Goal: Transaction & Acquisition: Purchase product/service

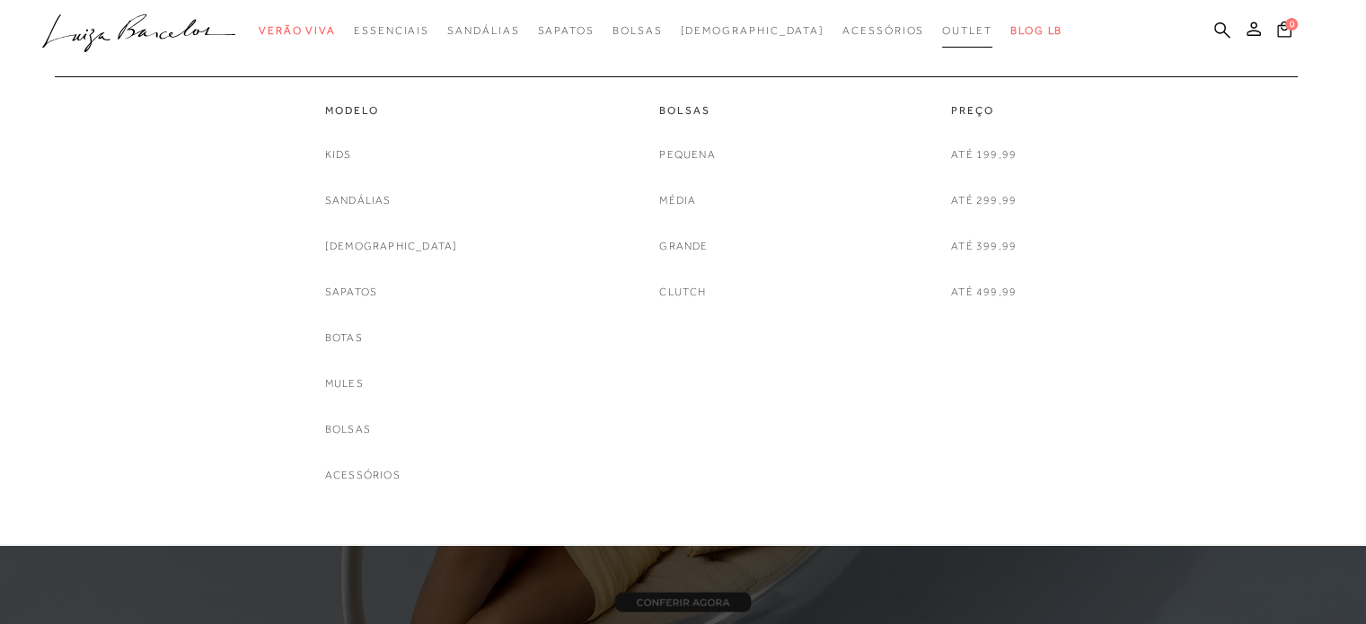
click at [942, 24] on span "Outlet" at bounding box center [967, 30] width 50 height 13
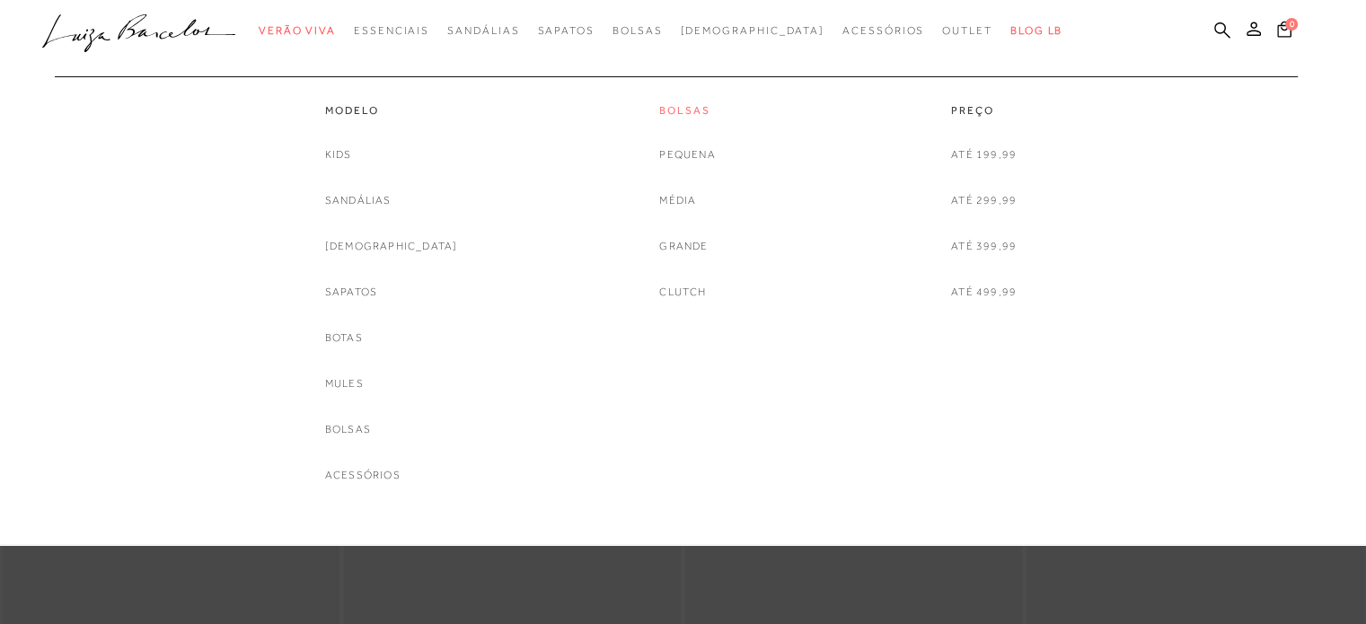
click at [693, 108] on link "Bolsas" at bounding box center [687, 110] width 56 height 15
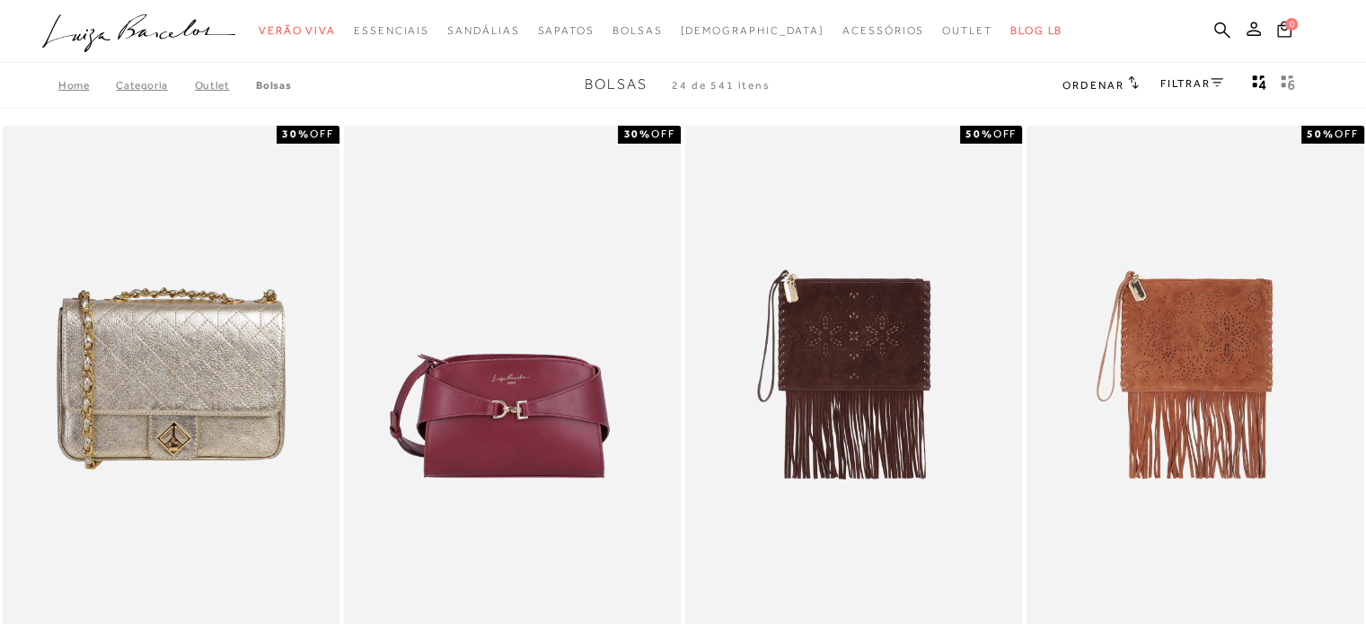
click at [1133, 93] on h2 "Ordenar" at bounding box center [1100, 84] width 75 height 18
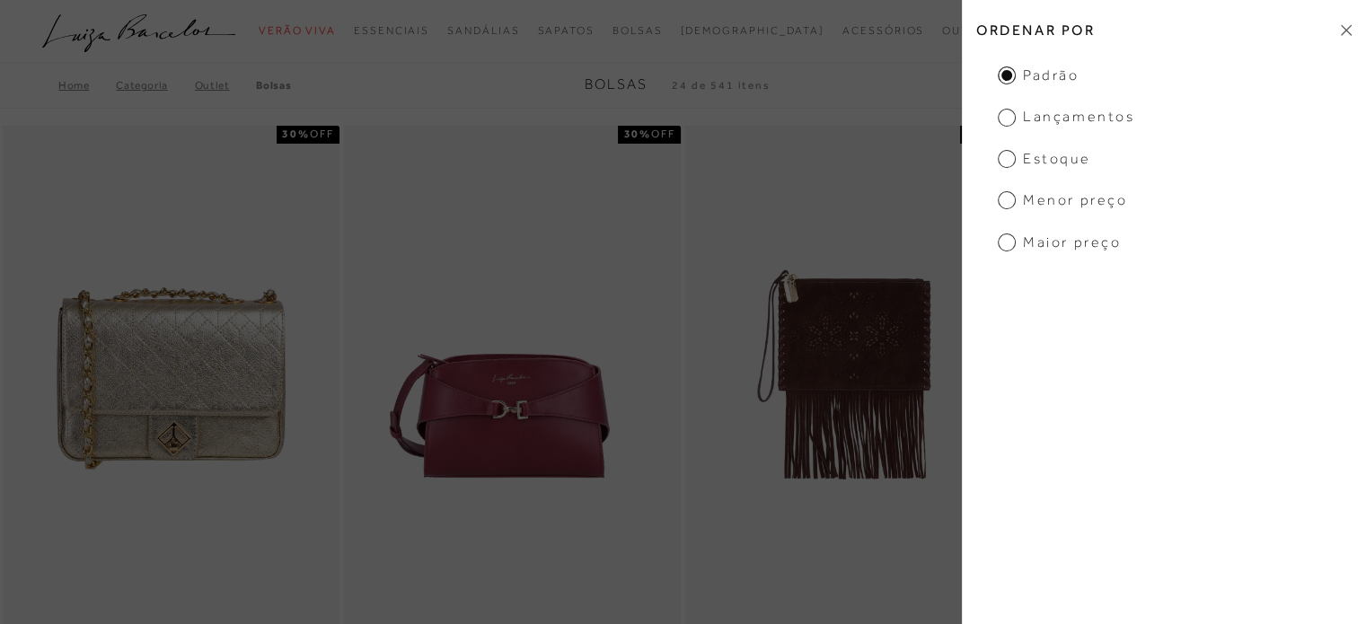
click at [1072, 199] on span "Menor preço" at bounding box center [1062, 200] width 129 height 20
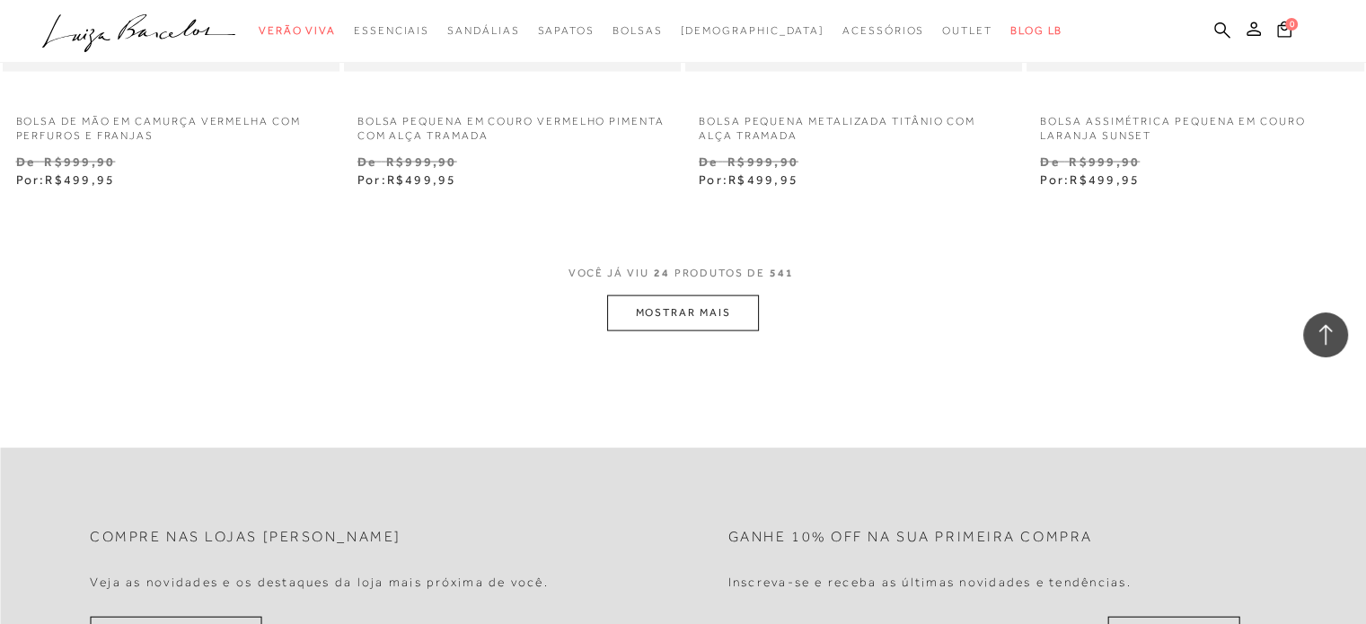
scroll to position [3814, 0]
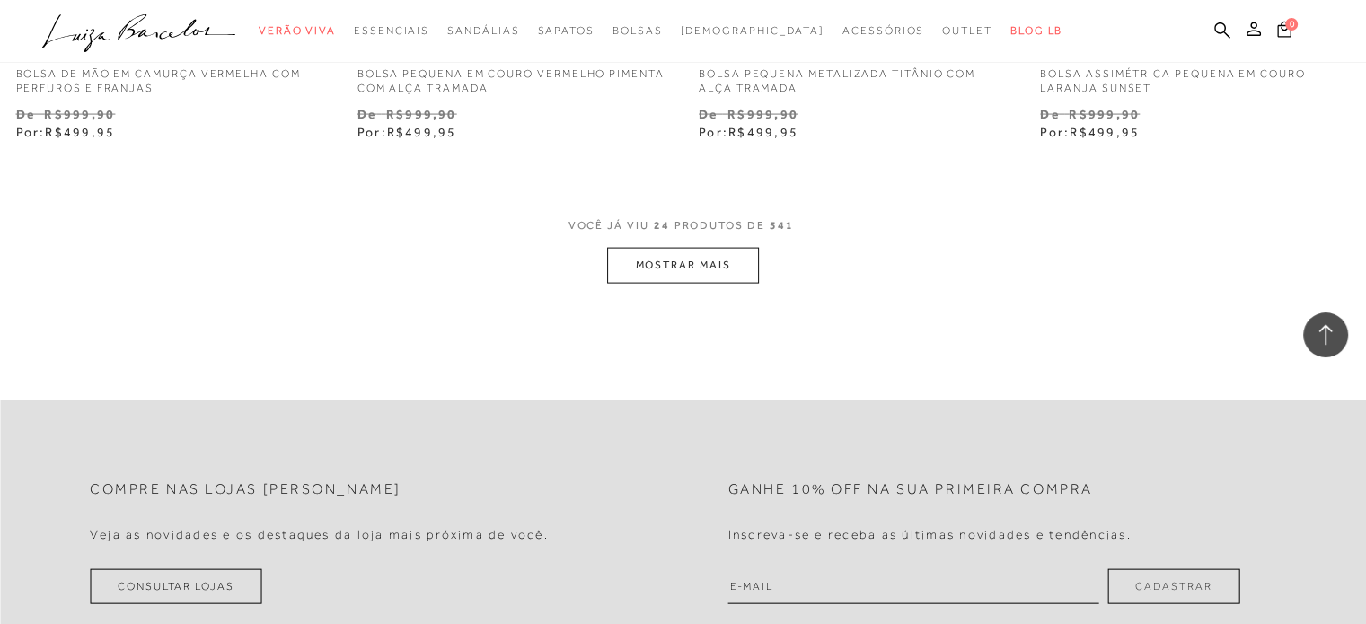
click at [679, 265] on button "MOSTRAR MAIS" at bounding box center [682, 265] width 151 height 35
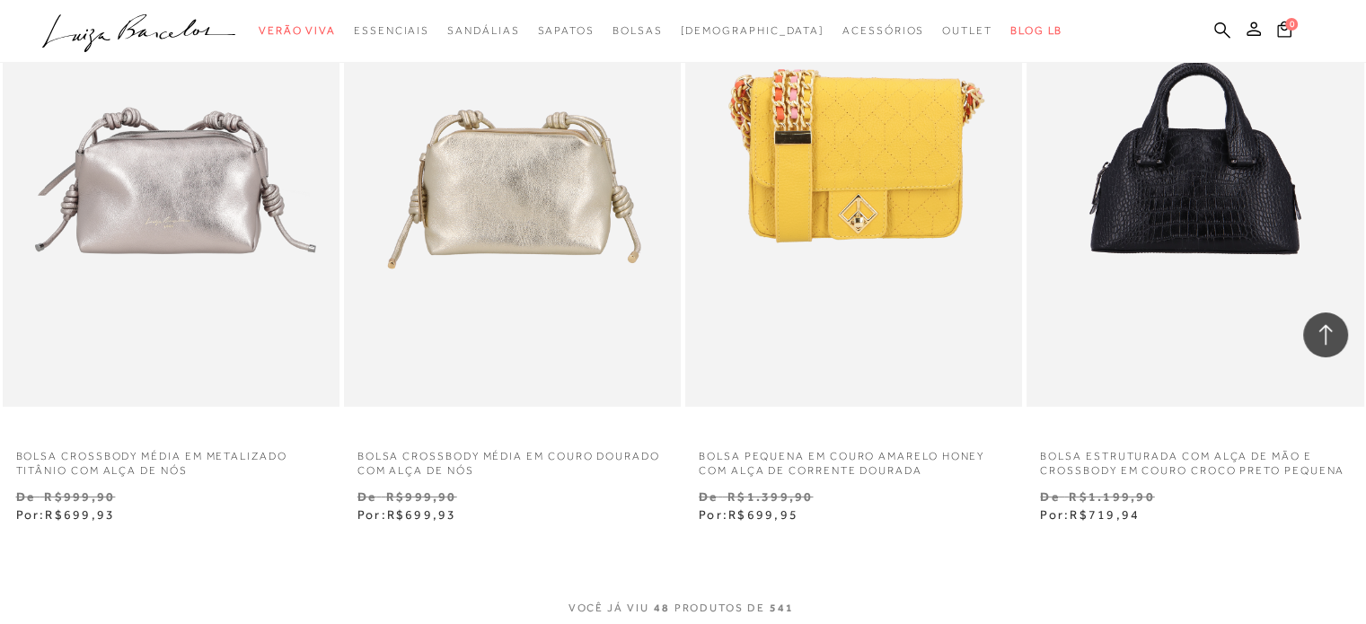
scroll to position [7597, 0]
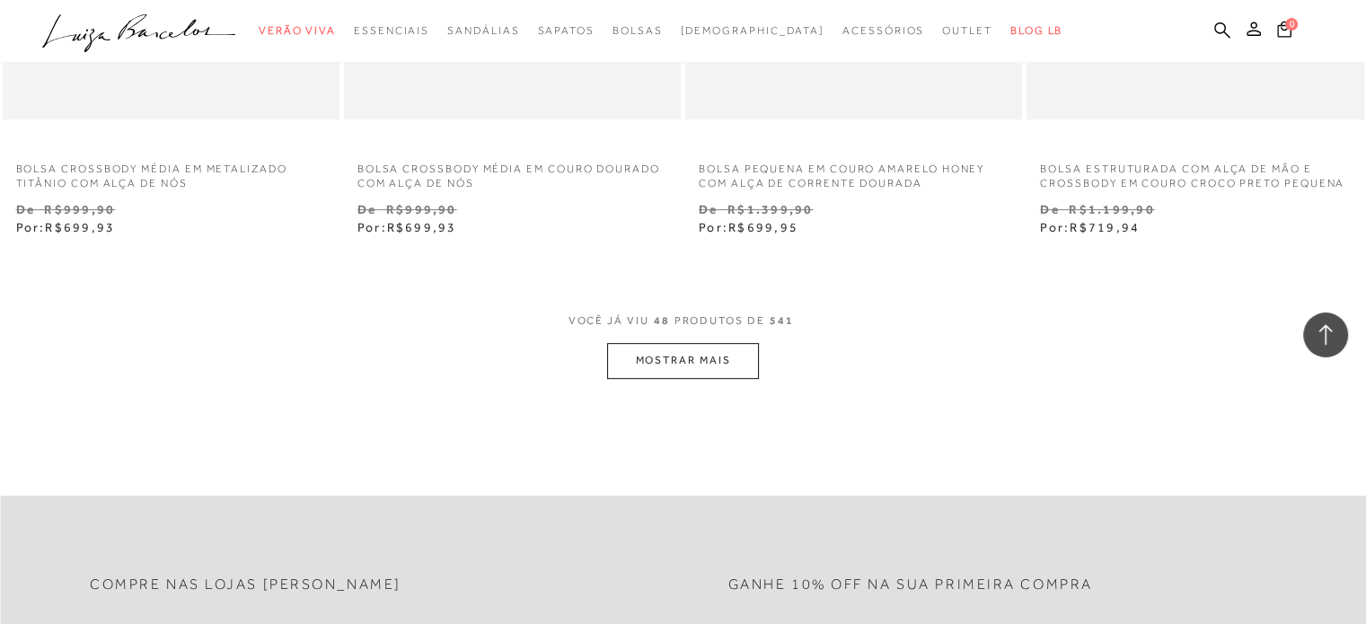
click at [707, 362] on button "MOSTRAR MAIS" at bounding box center [682, 360] width 151 height 35
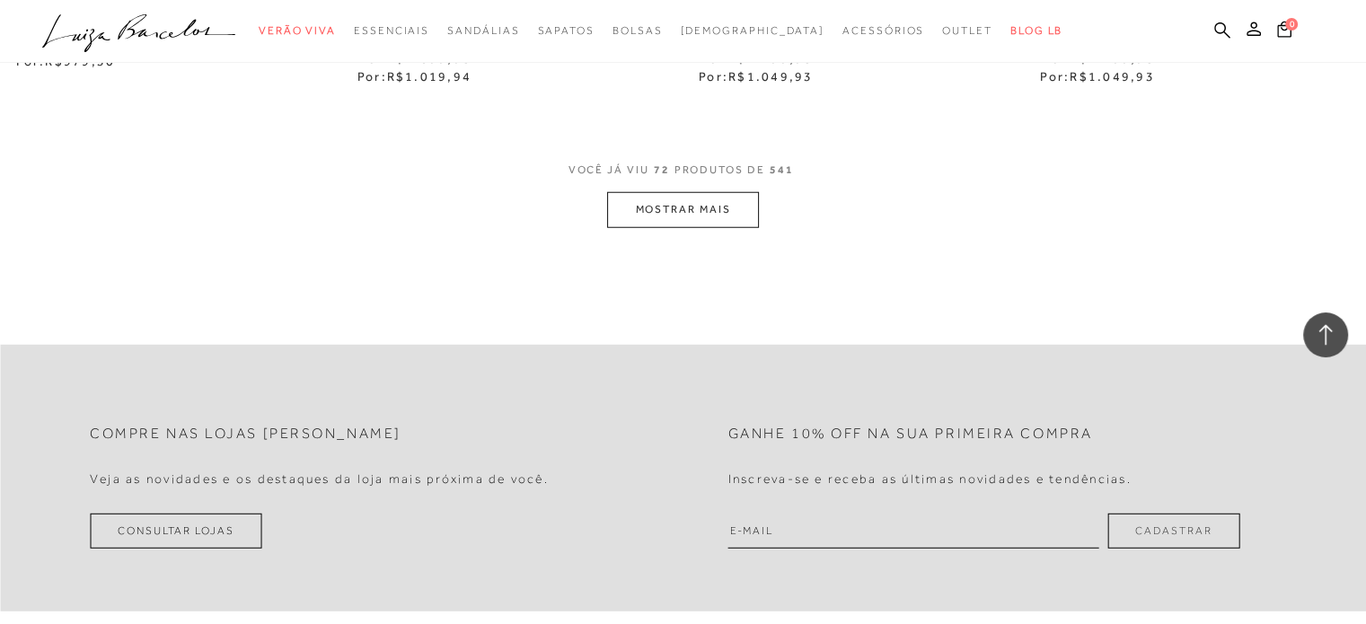
scroll to position [11672, 0]
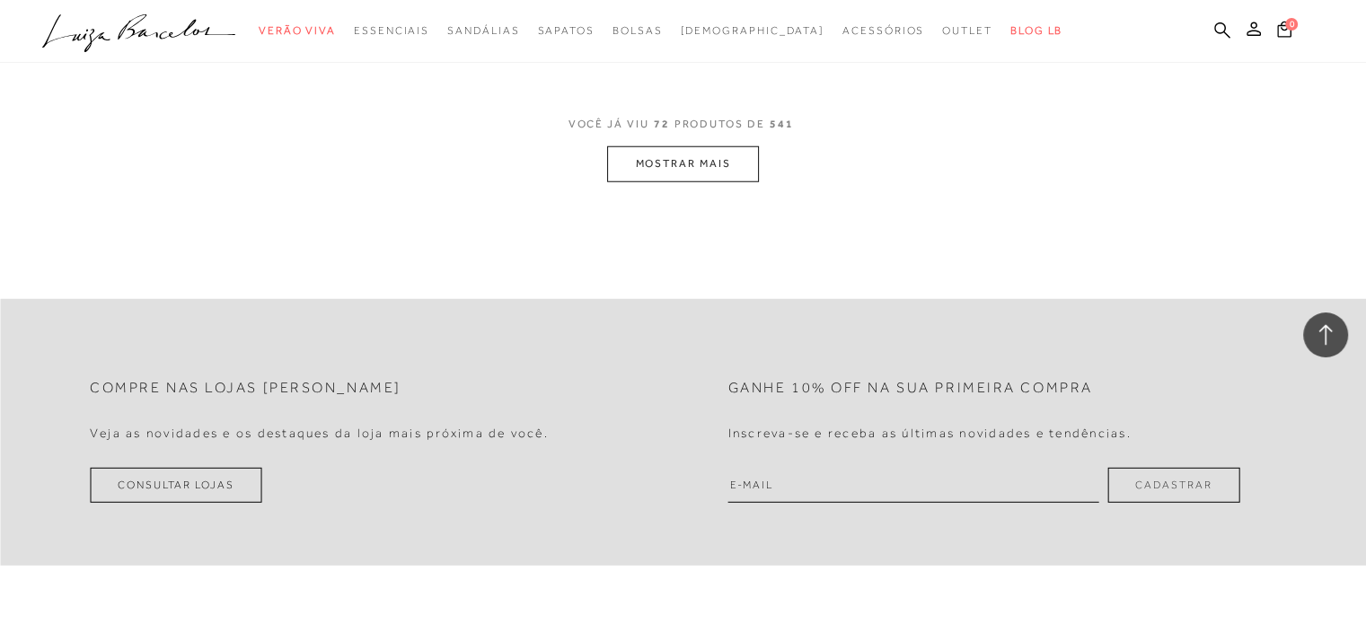
click at [728, 175] on button "MOSTRAR MAIS" at bounding box center [682, 163] width 151 height 35
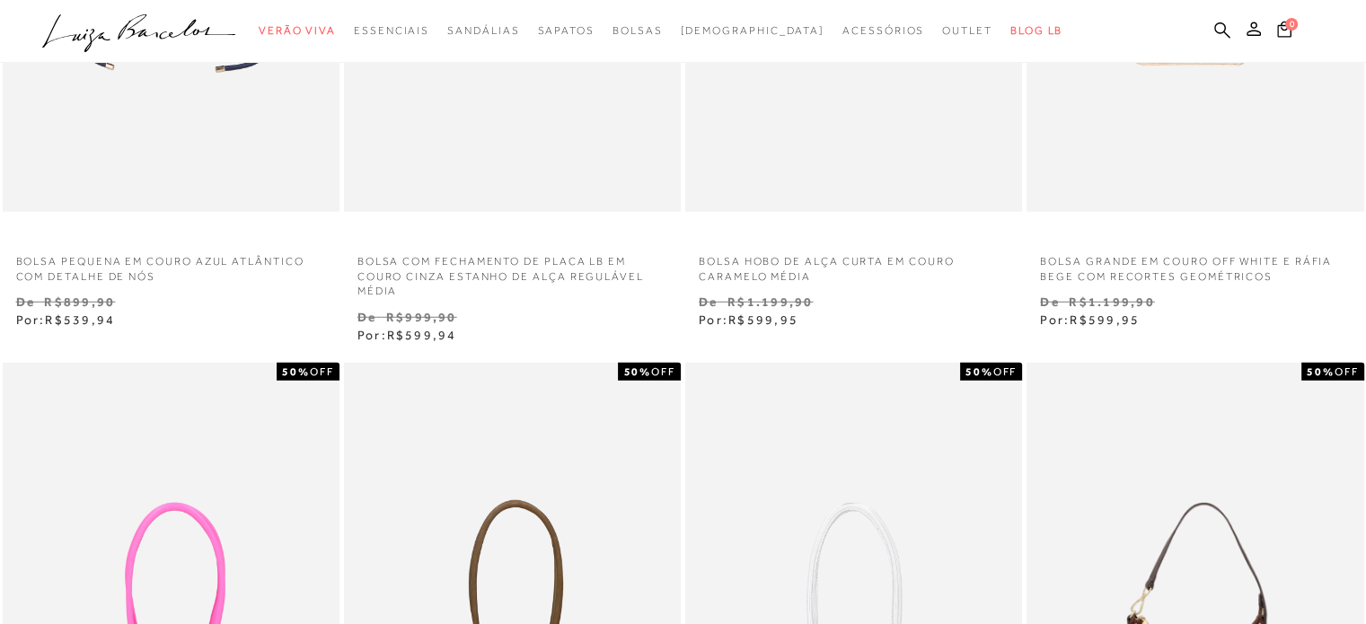
scroll to position [0, 0]
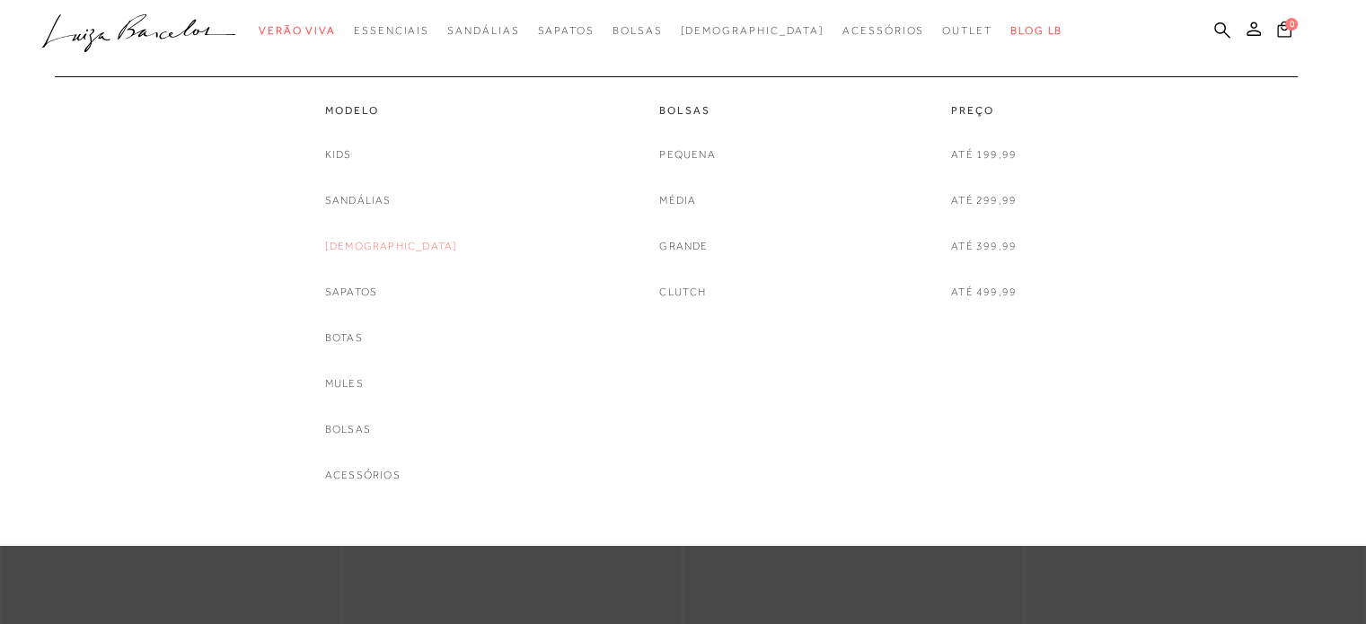
click at [394, 245] on link "[DEMOGRAPHIC_DATA]" at bounding box center [391, 246] width 133 height 19
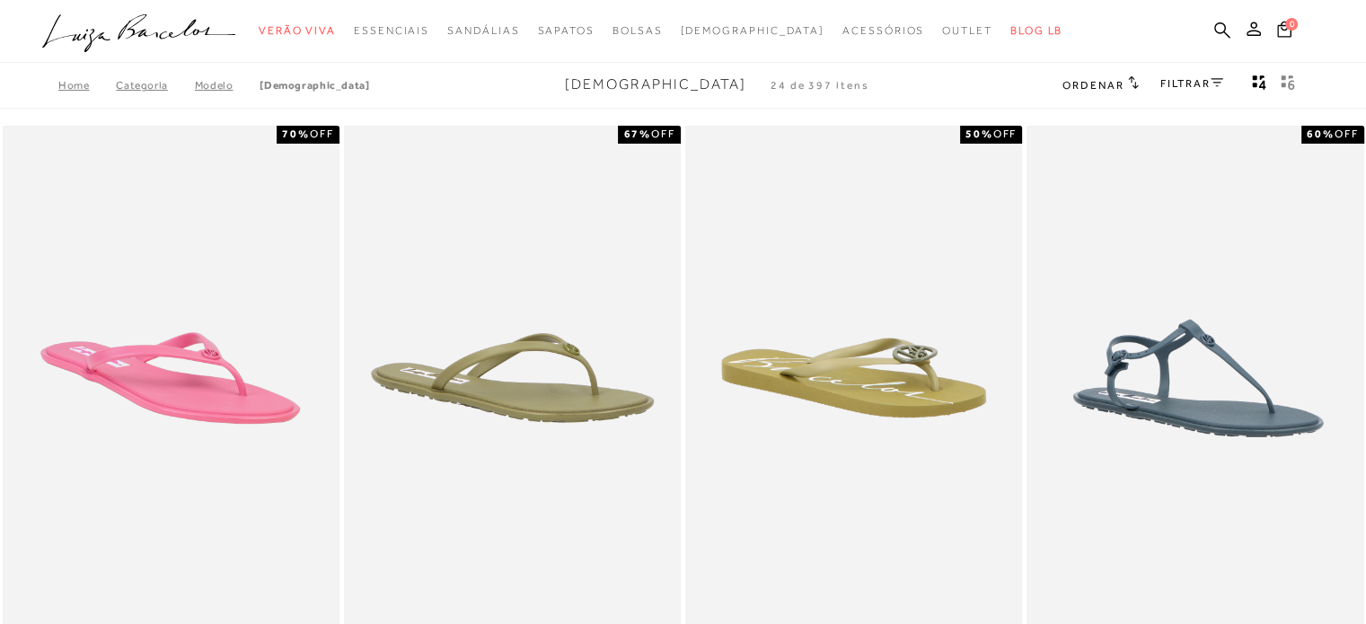
click at [1177, 75] on div "FILTRAR" at bounding box center [1191, 85] width 63 height 23
click at [1182, 78] on link "FILTRAR" at bounding box center [1191, 83] width 63 height 13
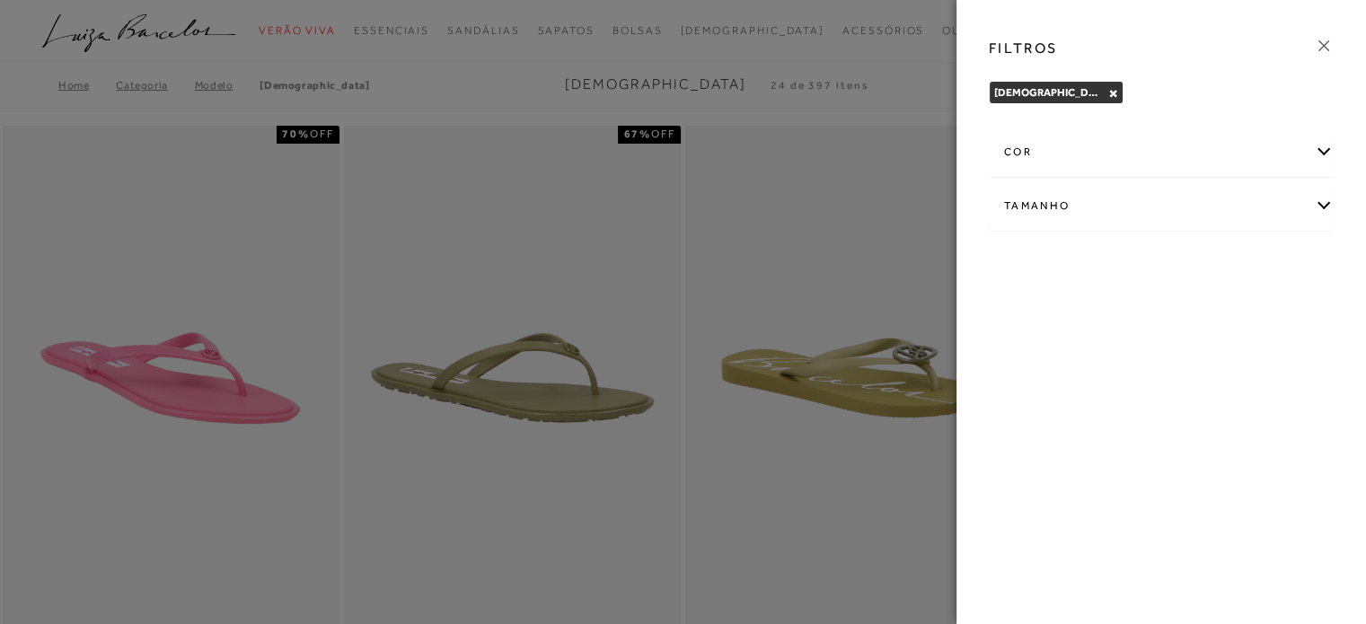
click at [1185, 197] on div "Tamanho" at bounding box center [1161, 206] width 343 height 48
click at [1150, 260] on label "34" at bounding box center [1142, 264] width 41 height 39
click at [1136, 260] on input "34" at bounding box center [1127, 267] width 18 height 18
checkbox input "true"
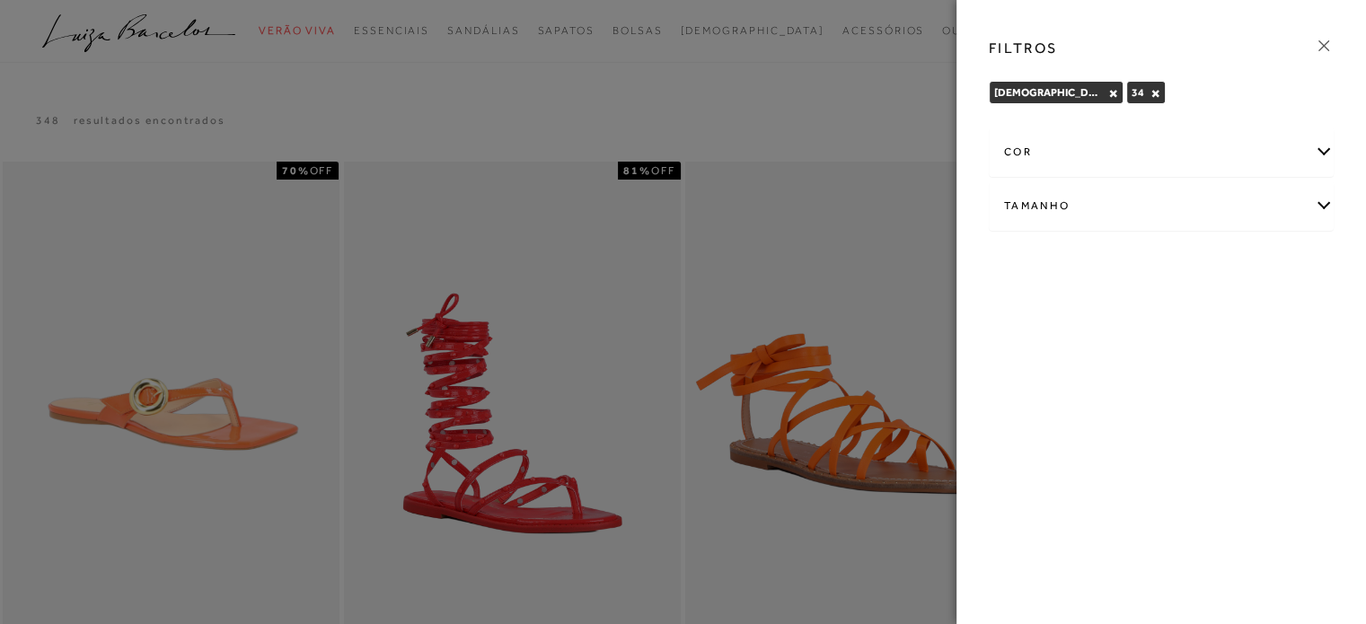
click at [851, 92] on div at bounding box center [683, 312] width 1366 height 624
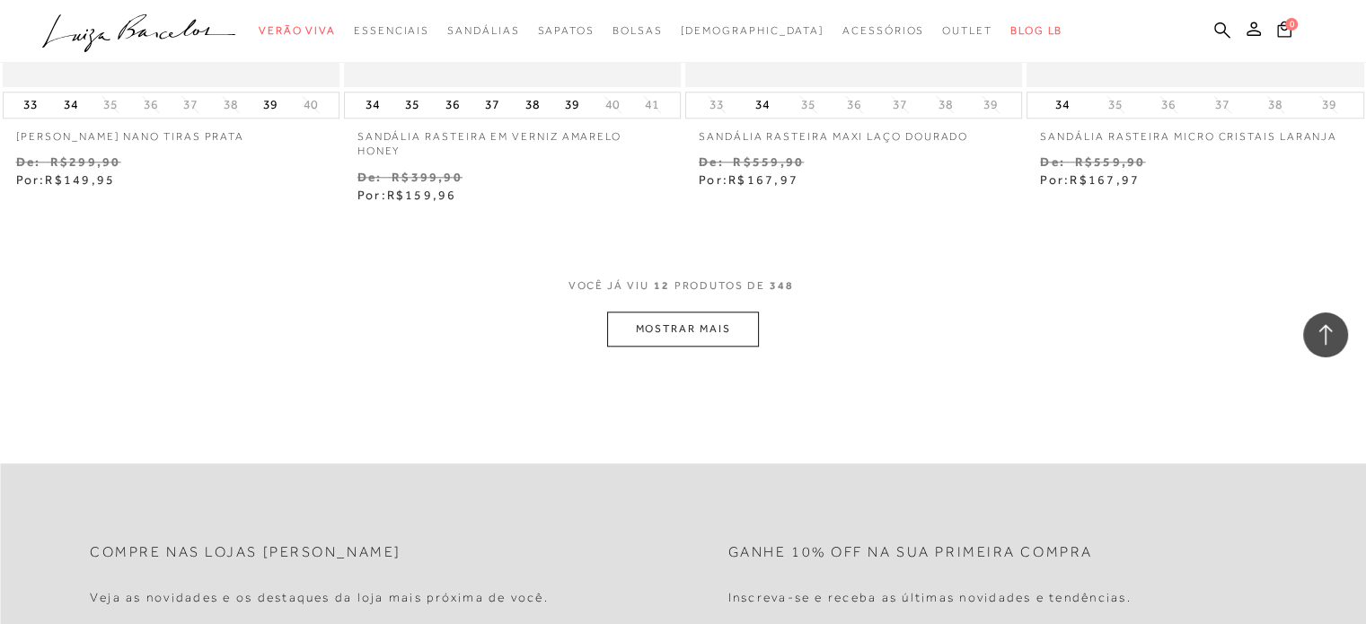
scroll to position [1866, 0]
click at [728, 317] on button "MOSTRAR MAIS" at bounding box center [682, 325] width 151 height 35
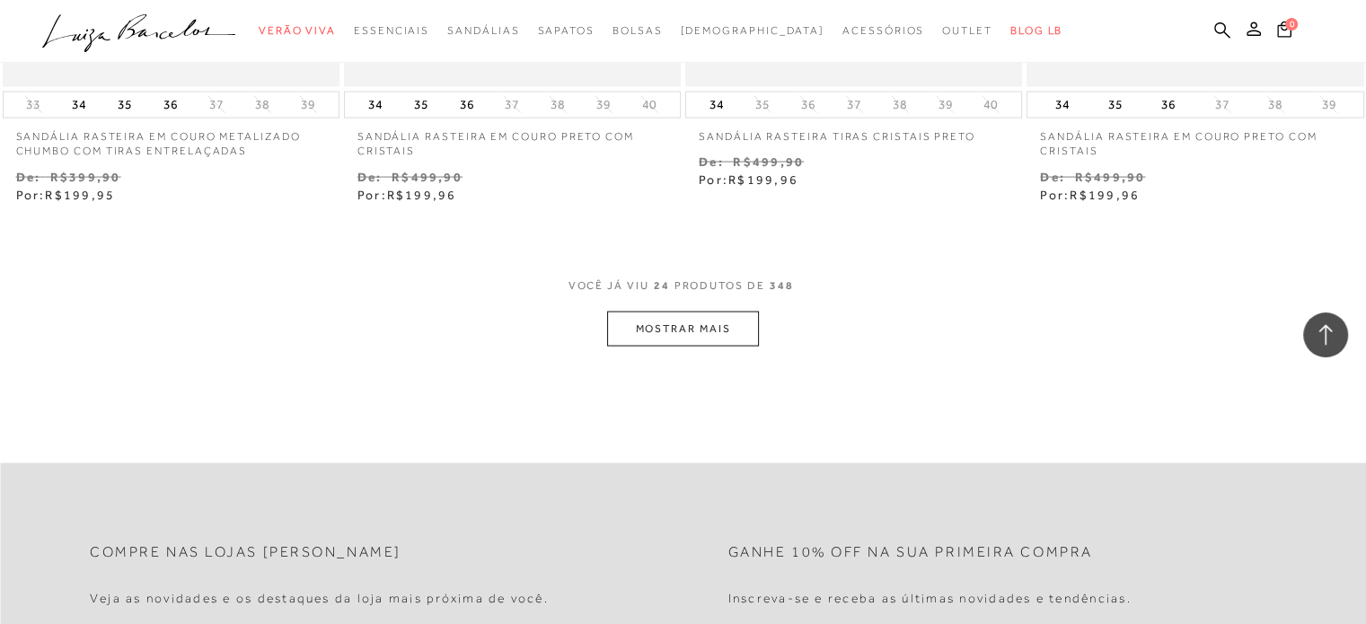
scroll to position [3828, 0]
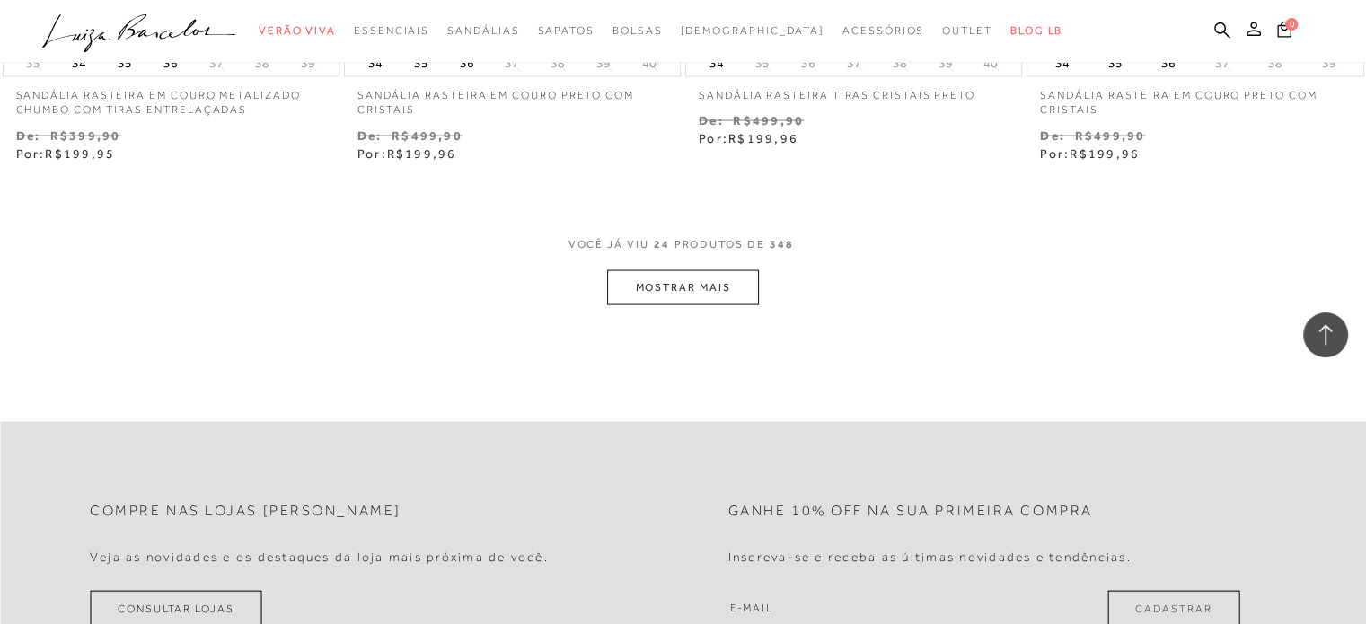
click at [716, 279] on button "MOSTRAR MAIS" at bounding box center [682, 287] width 151 height 35
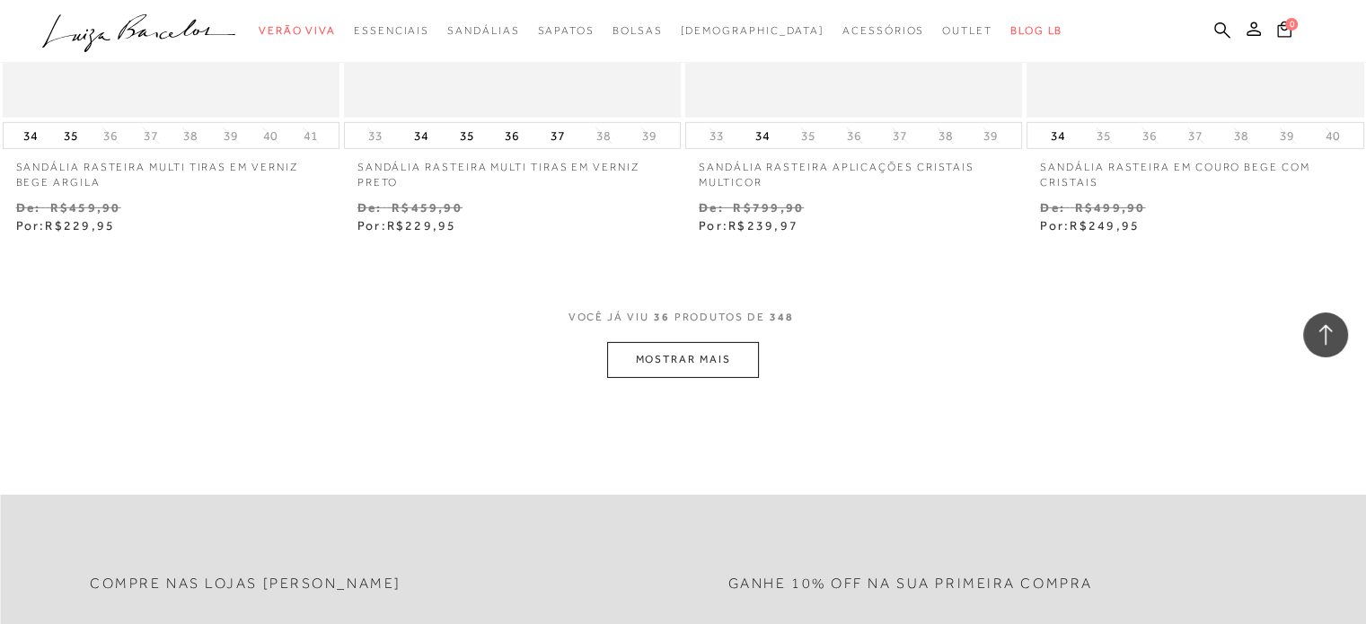
scroll to position [5687, 0]
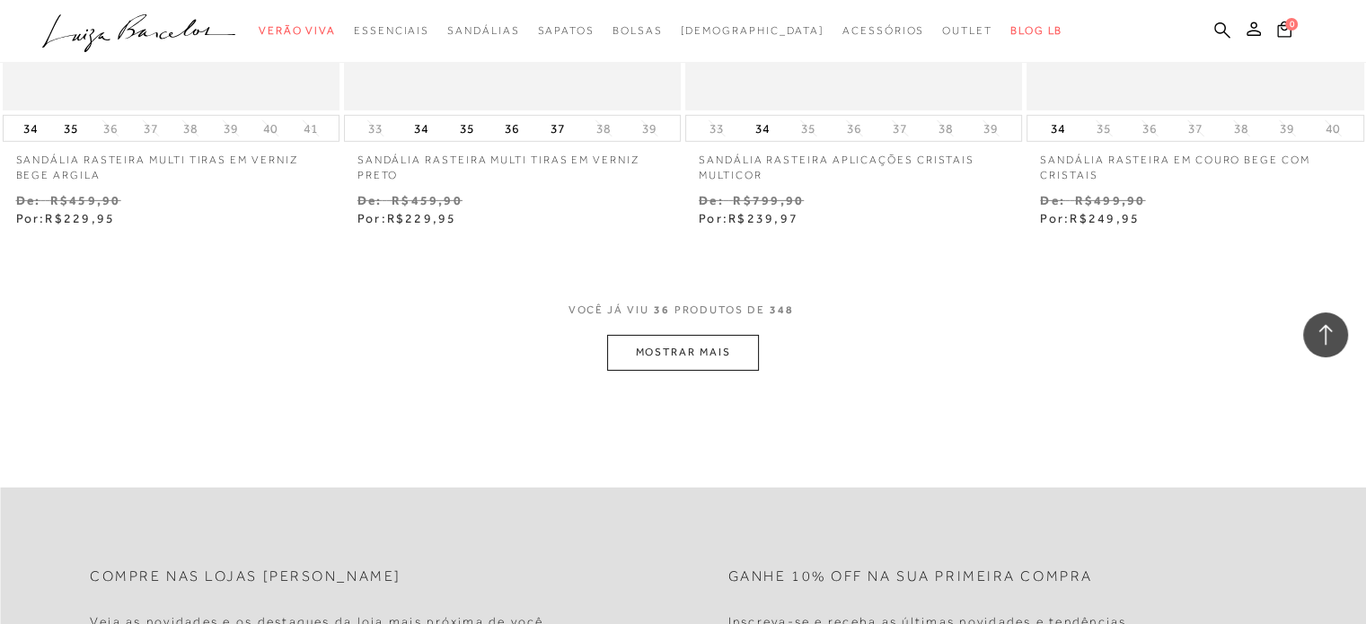
click at [657, 335] on button "MOSTRAR MAIS" at bounding box center [682, 352] width 151 height 35
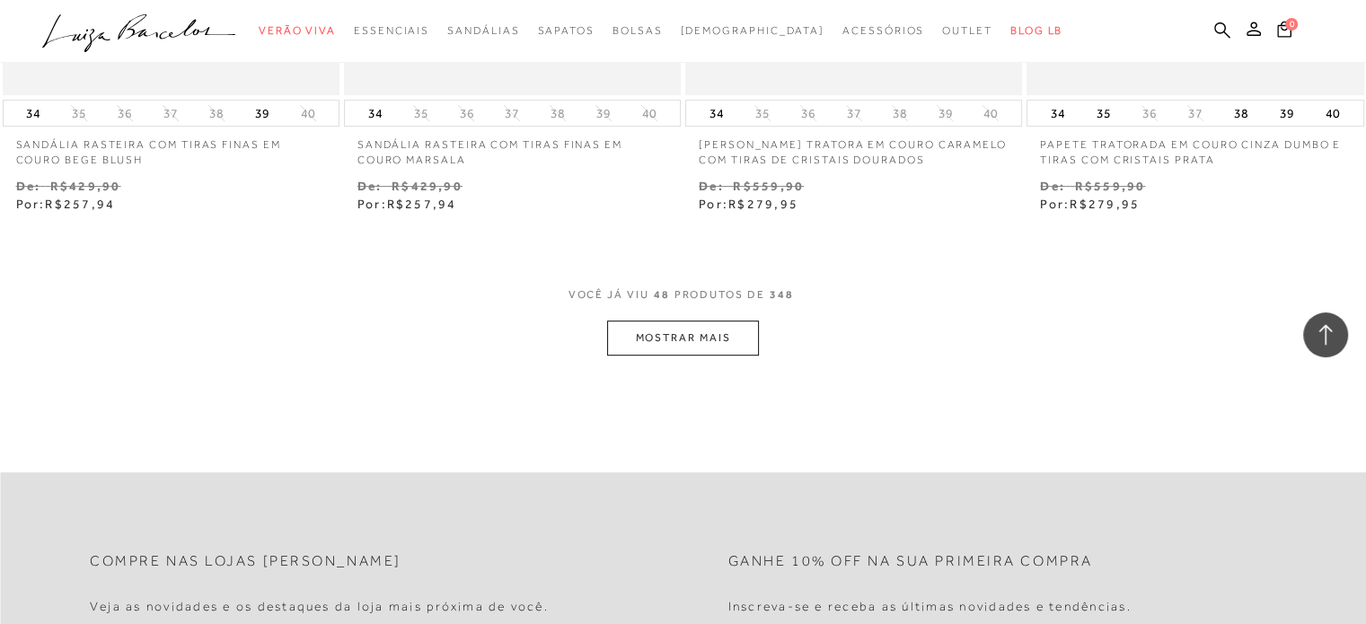
scroll to position [7690, 0]
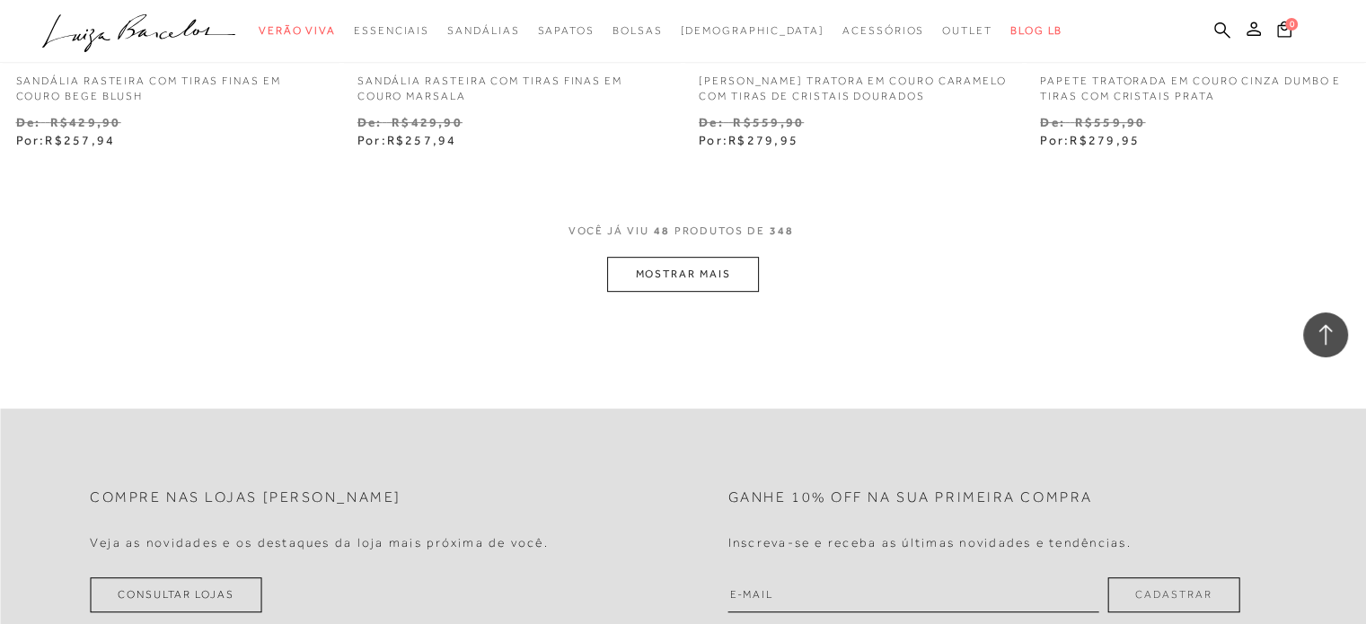
click at [682, 257] on button "MOSTRAR MAIS" at bounding box center [682, 274] width 151 height 35
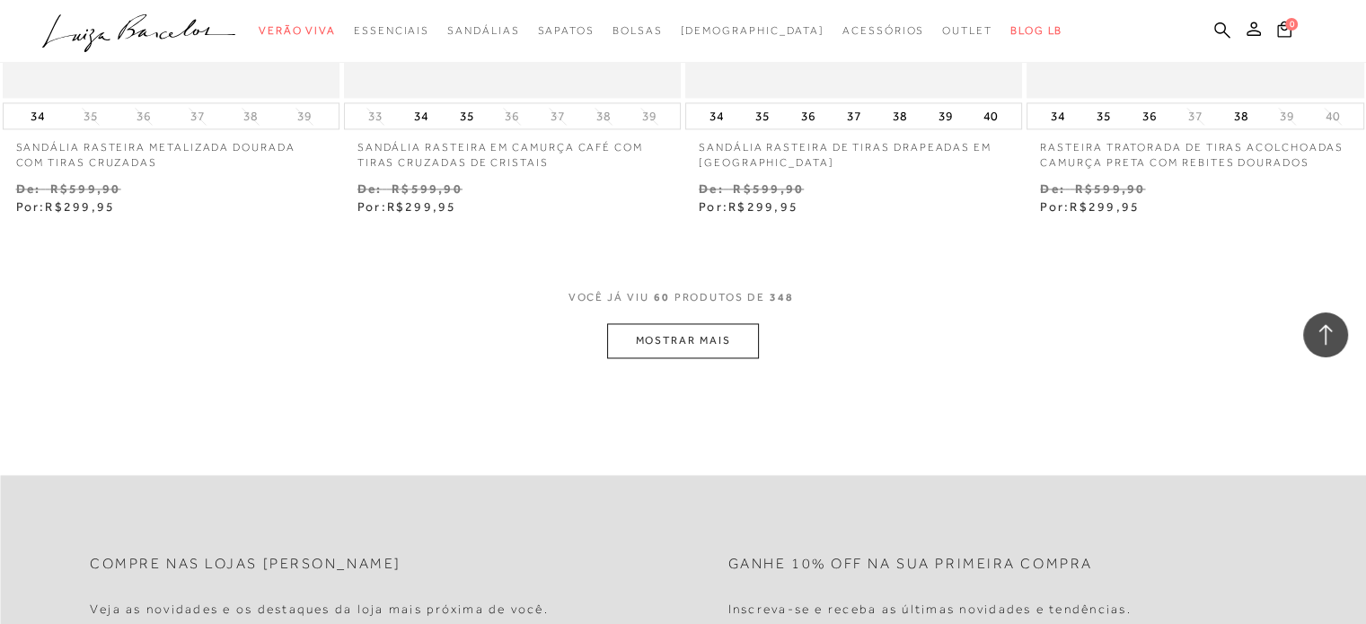
scroll to position [9560, 0]
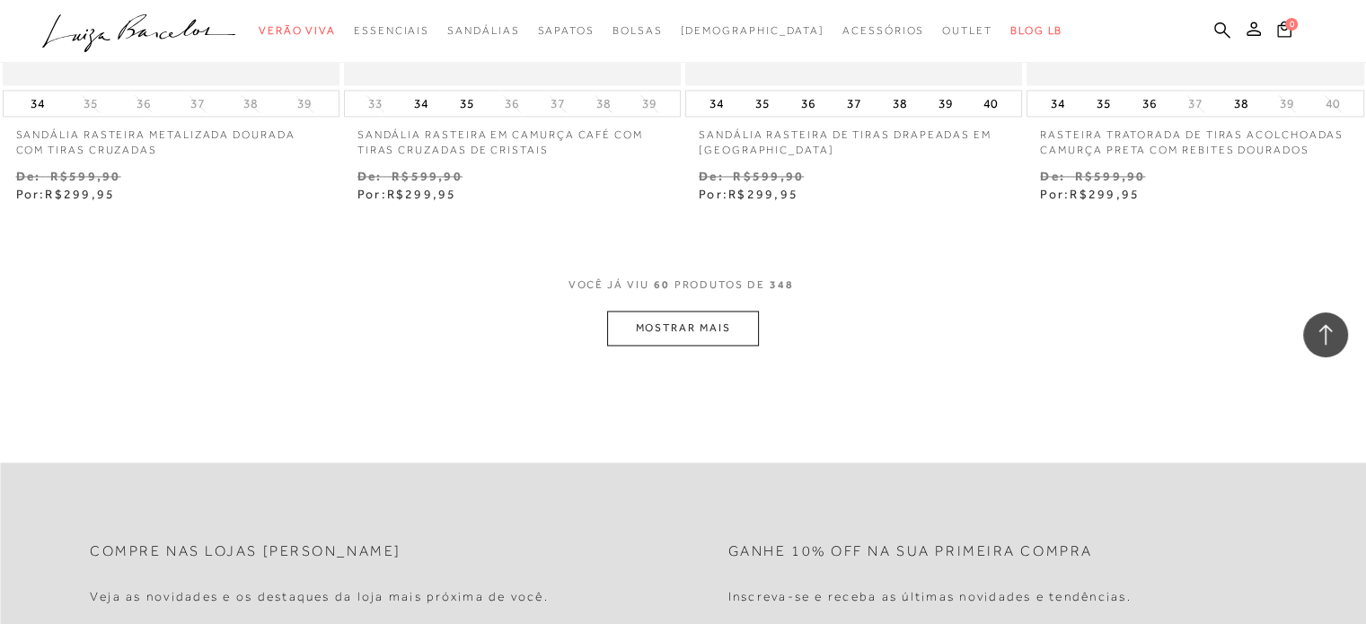
click at [713, 311] on button "MOSTRAR MAIS" at bounding box center [682, 328] width 151 height 35
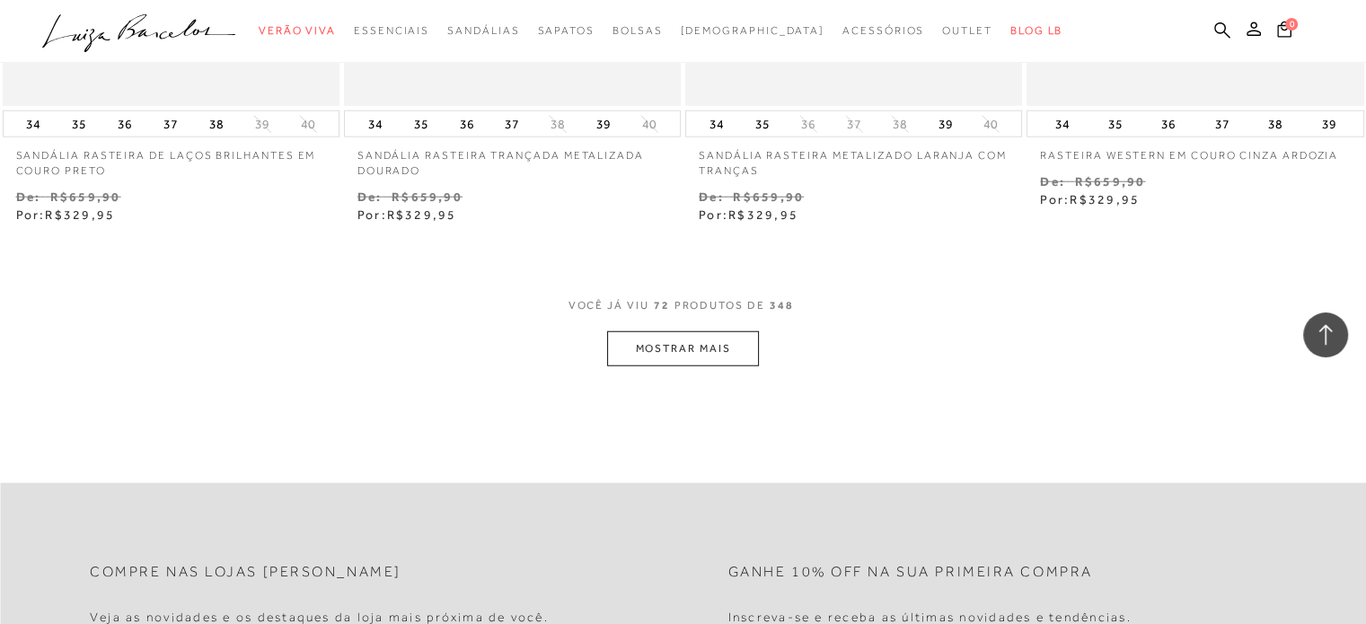
scroll to position [11525, 0]
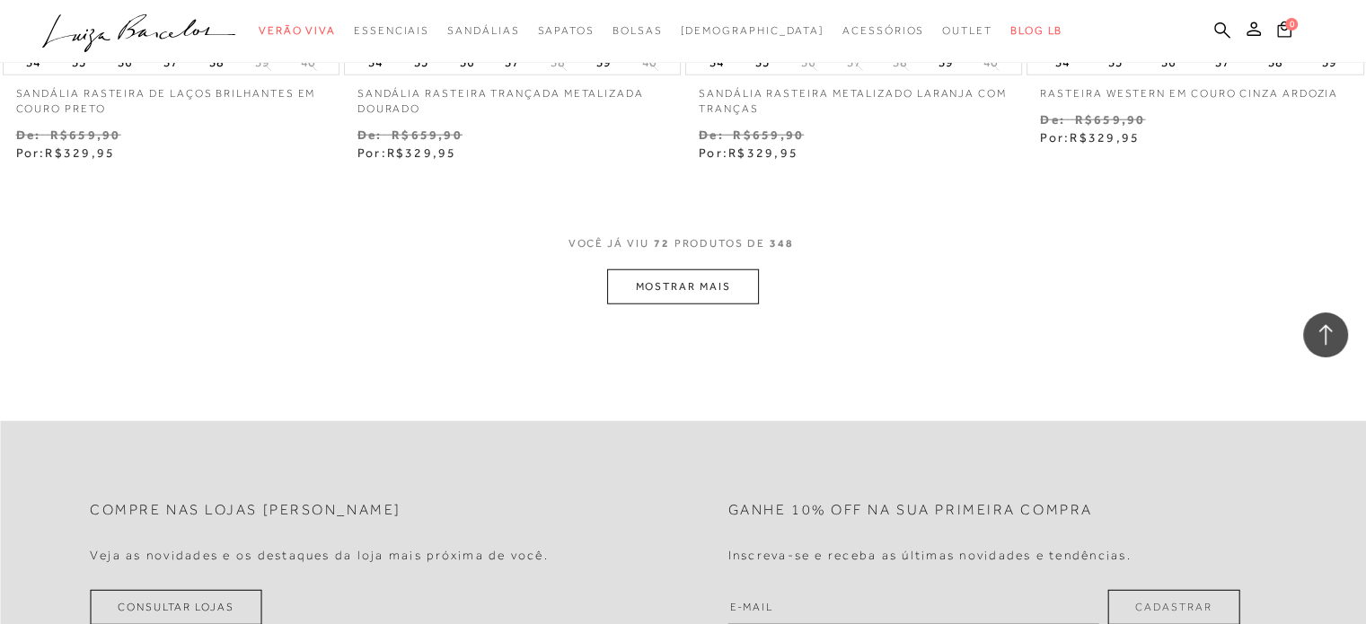
click at [730, 284] on button "MOSTRAR MAIS" at bounding box center [682, 286] width 151 height 35
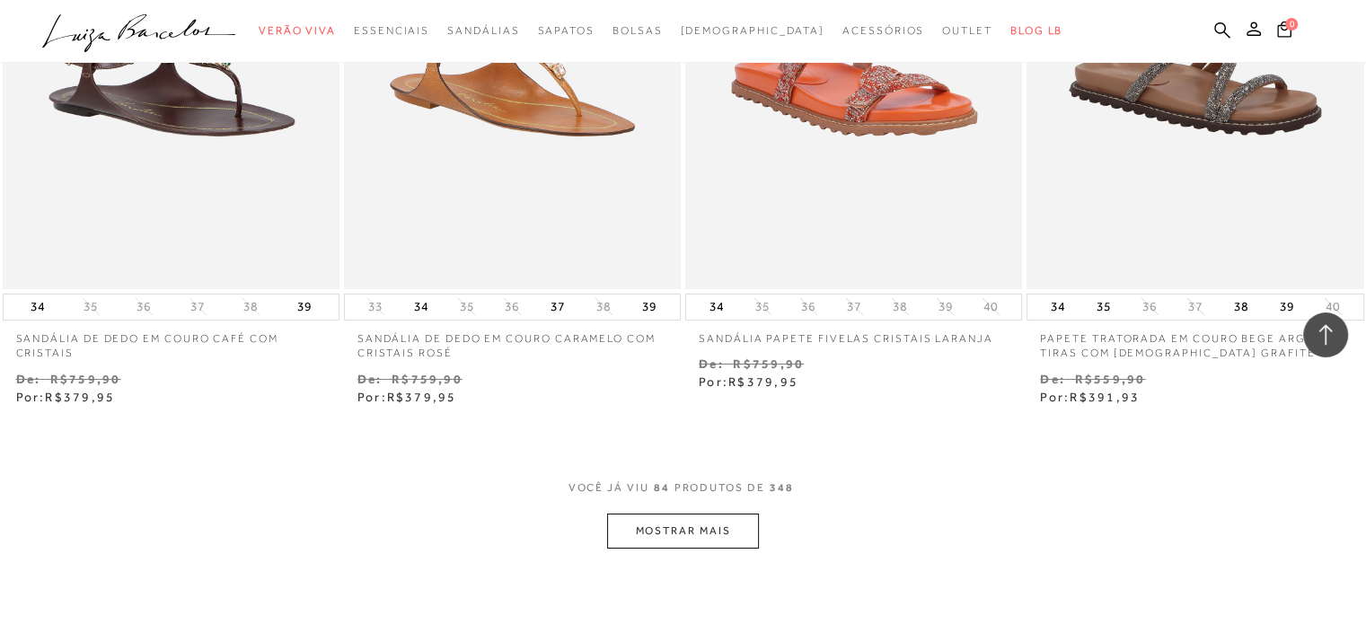
scroll to position [13328, 0]
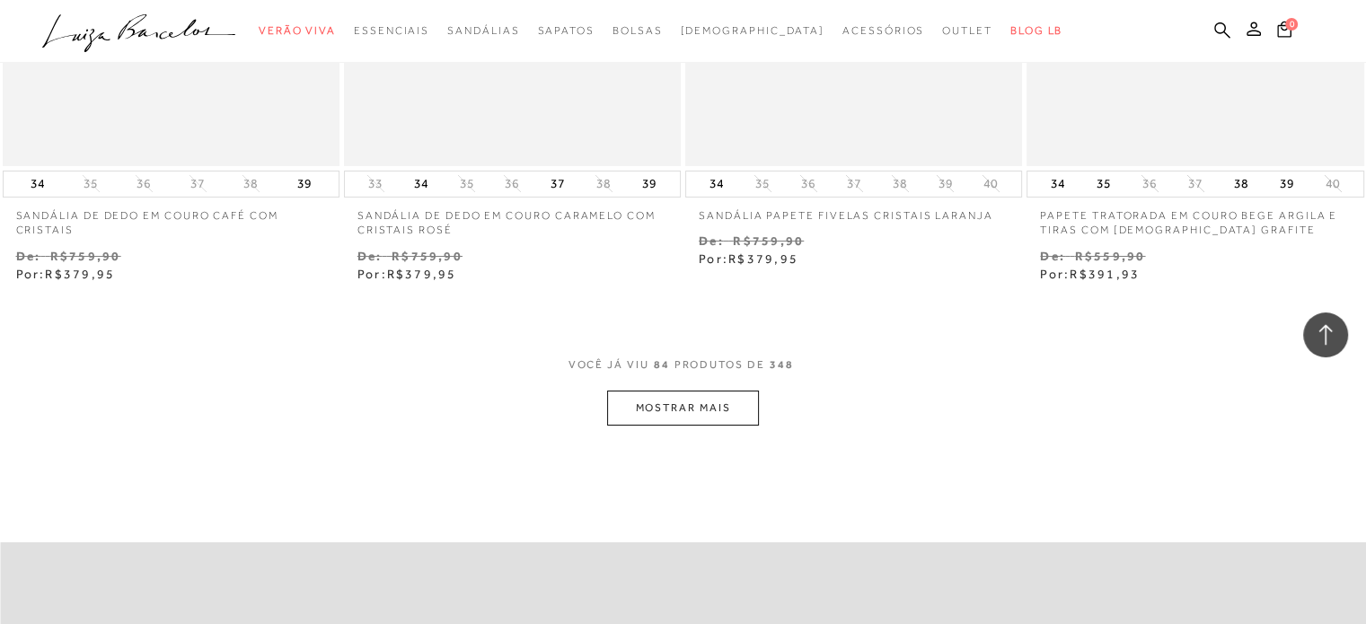
click at [736, 397] on button "MOSTRAR MAIS" at bounding box center [682, 408] width 151 height 35
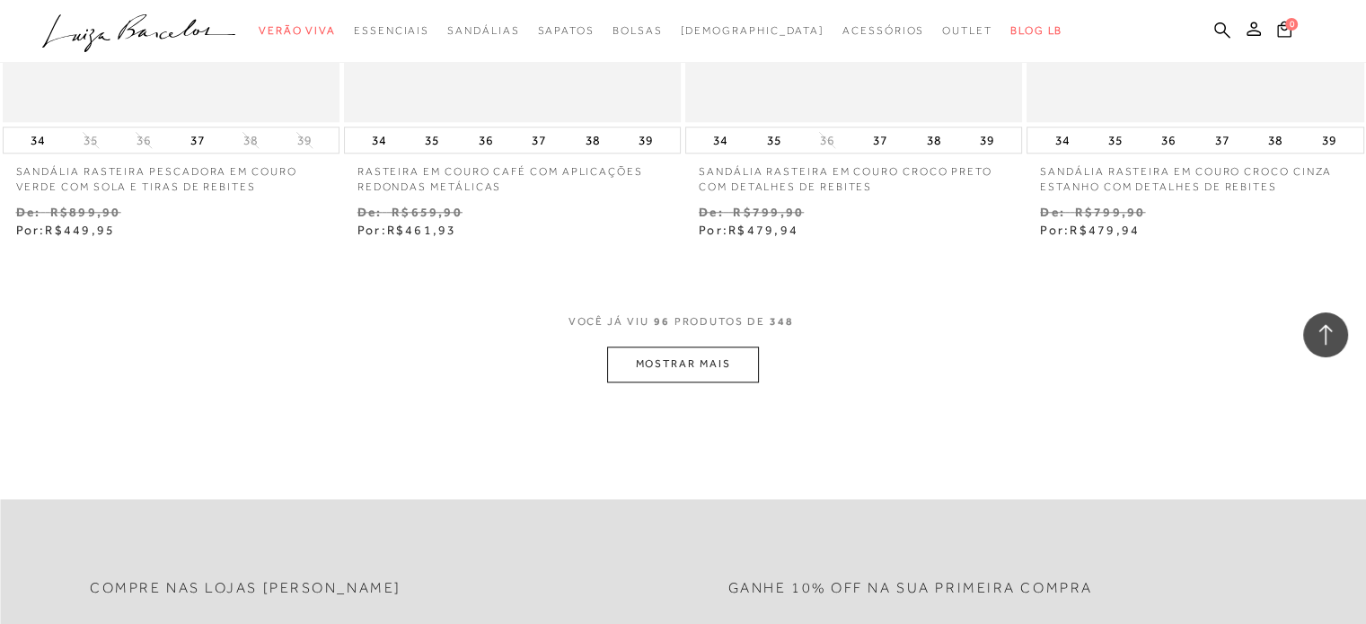
scroll to position [15236, 0]
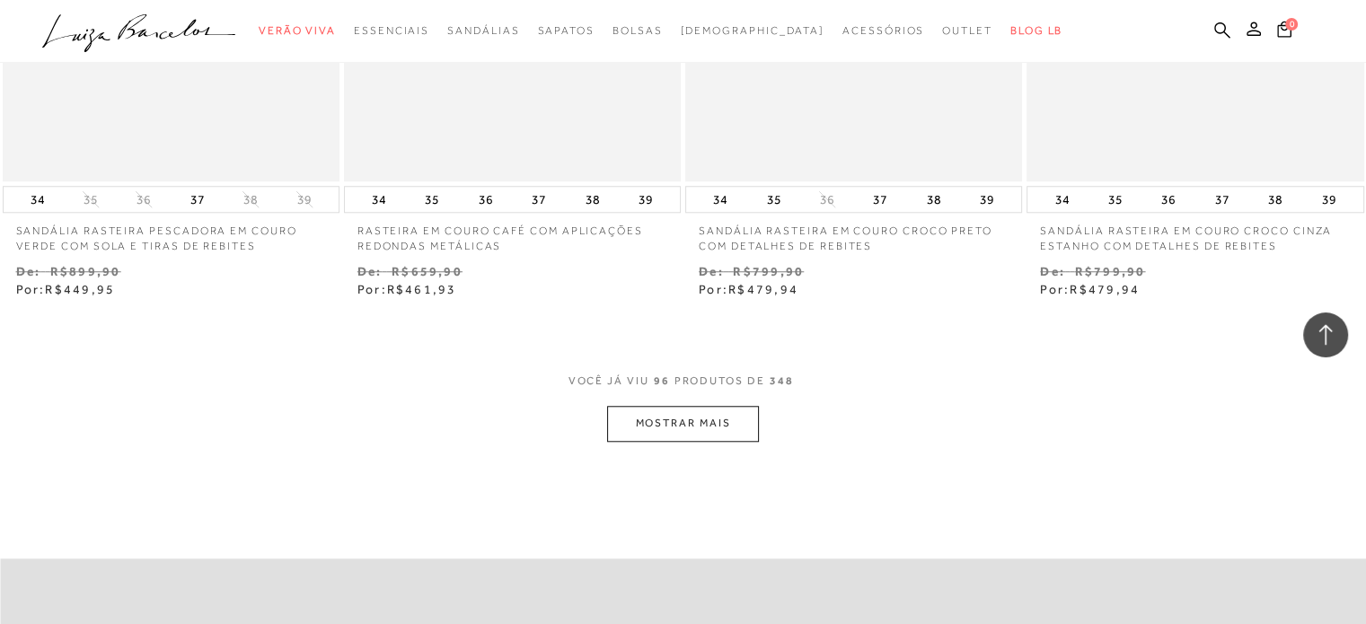
click at [715, 411] on button "MOSTRAR MAIS" at bounding box center [682, 423] width 151 height 35
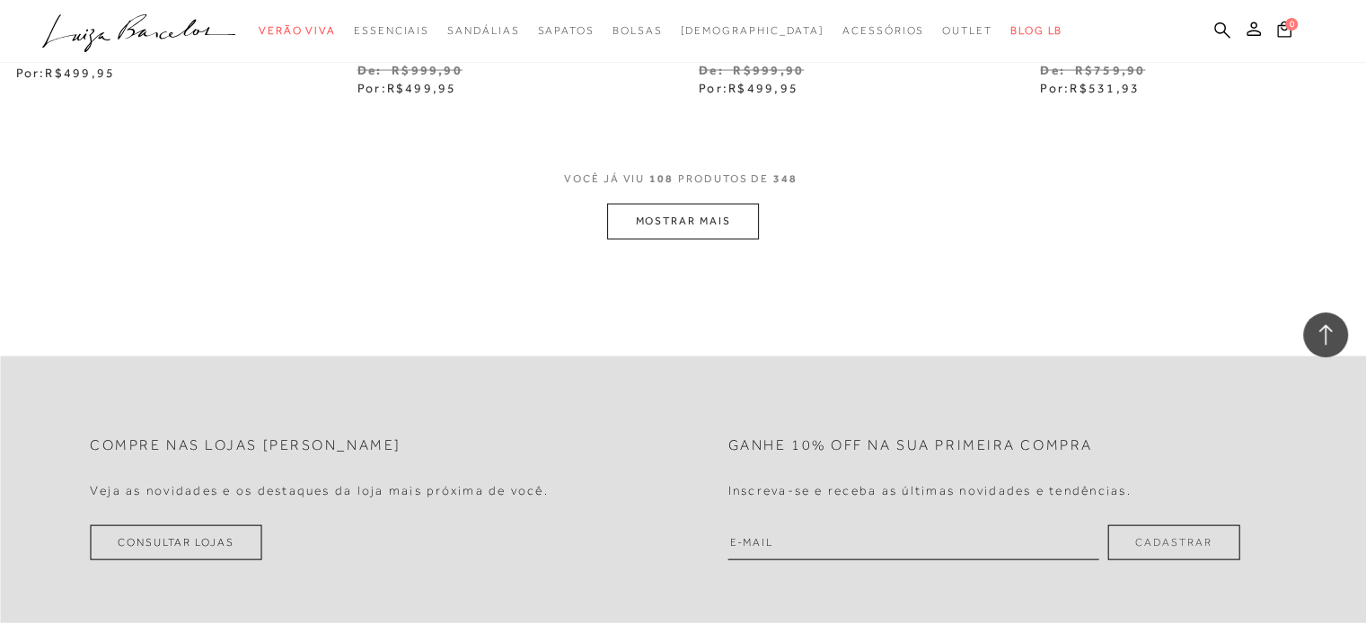
scroll to position [17385, 0]
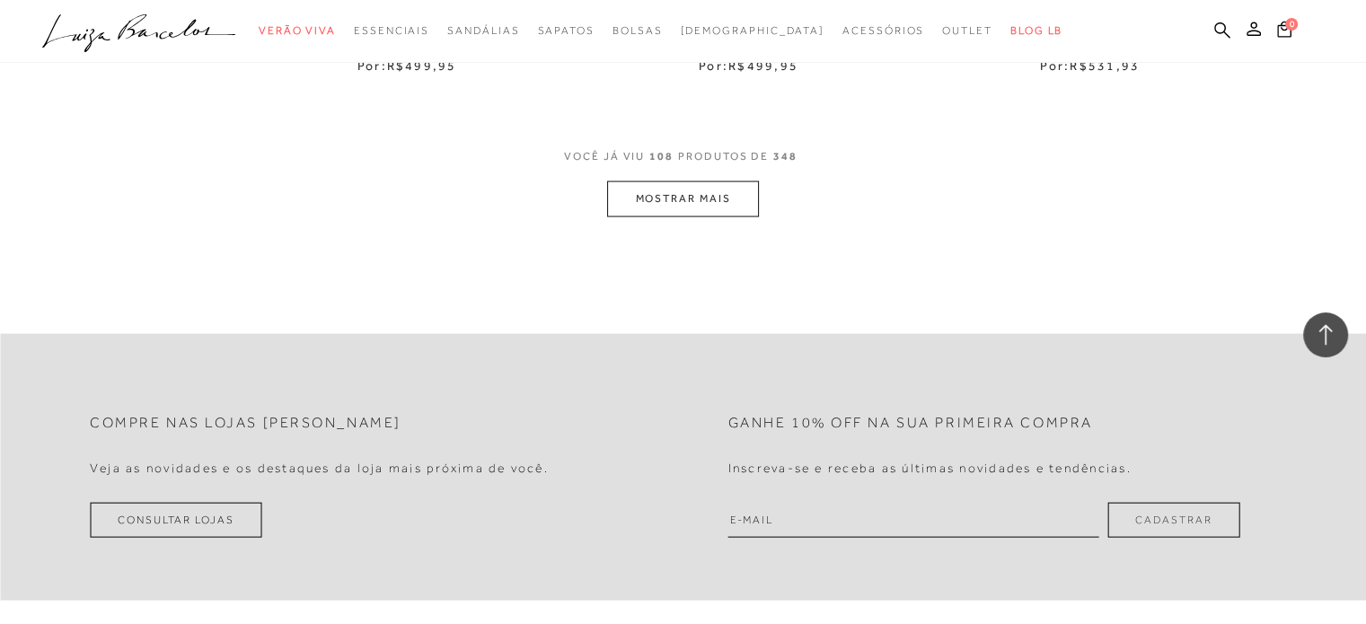
click at [679, 186] on button "MOSTRAR MAIS" at bounding box center [682, 198] width 151 height 35
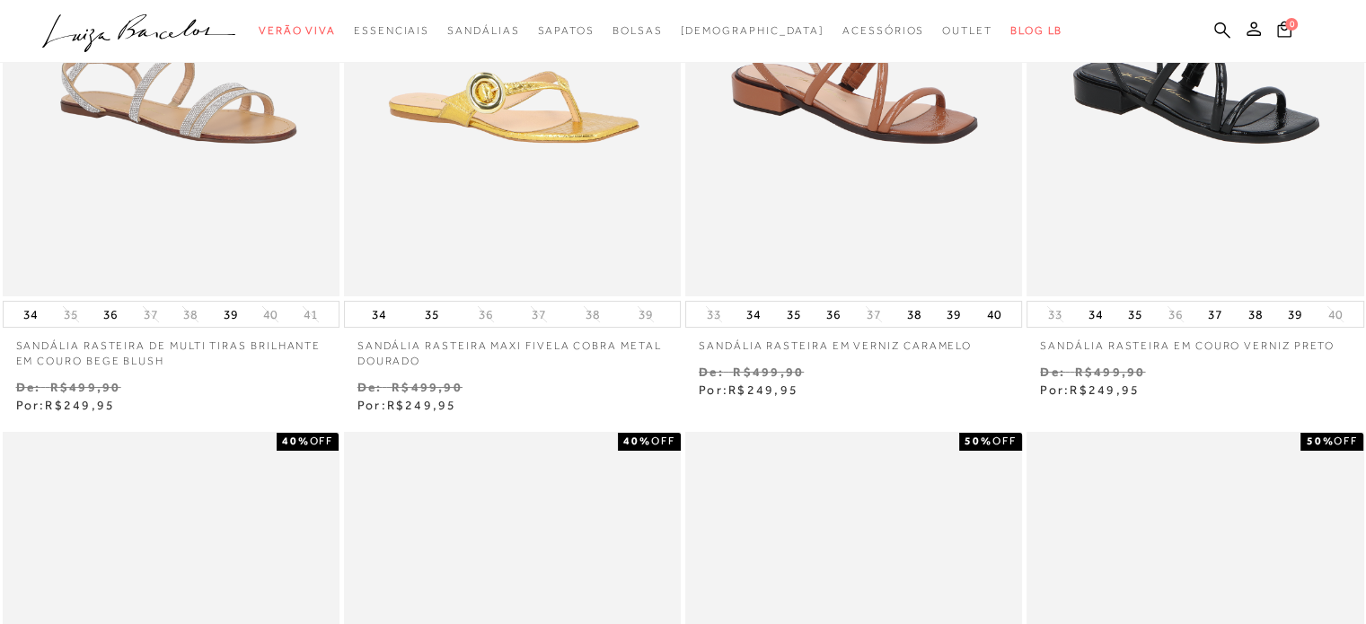
scroll to position [0, 0]
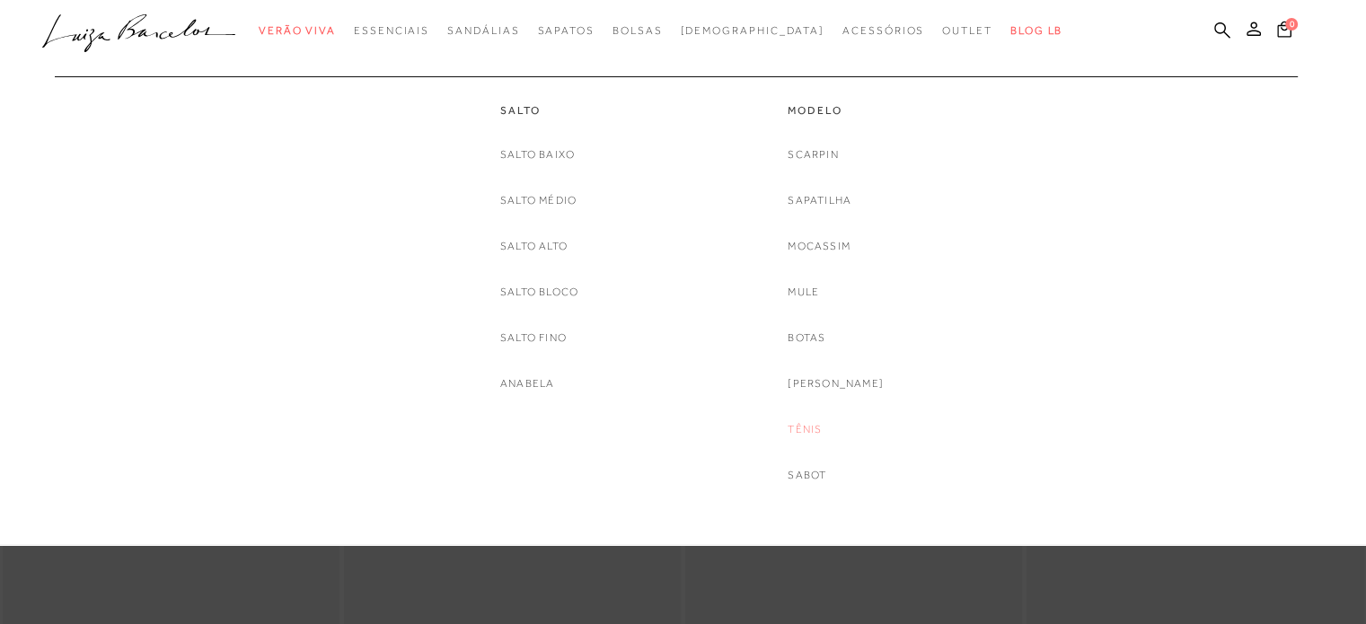
click at [811, 427] on link "Tênis" at bounding box center [805, 429] width 34 height 19
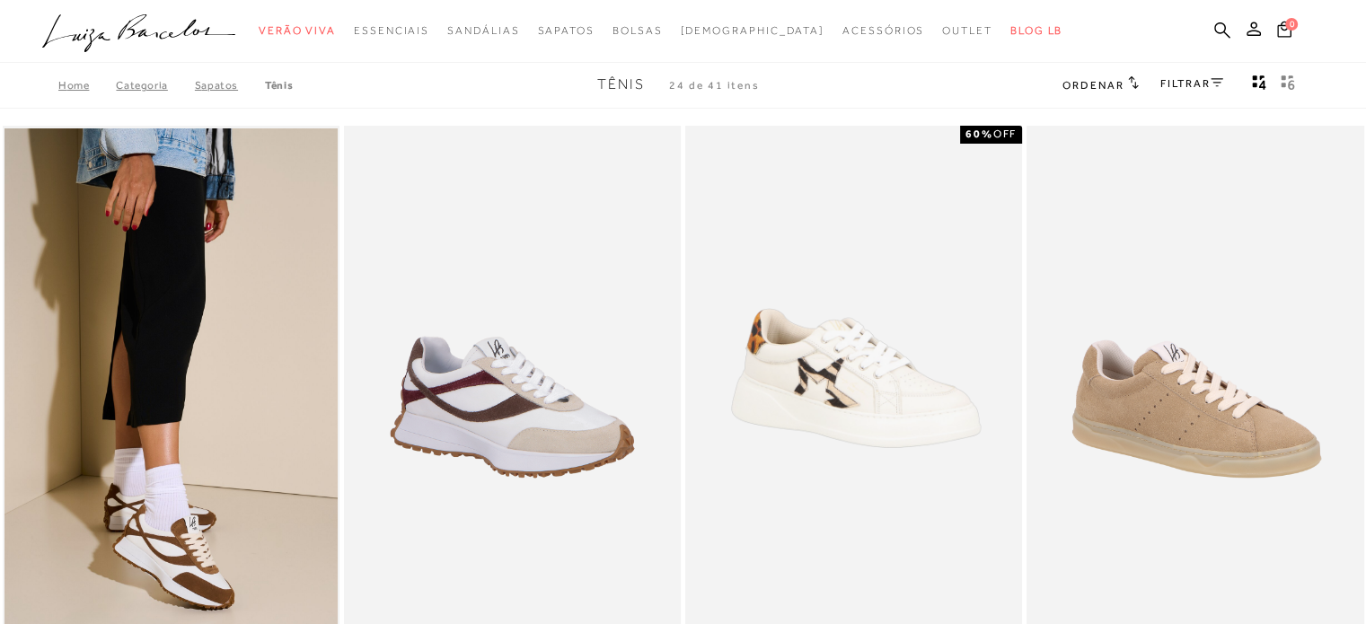
click at [1204, 79] on link "FILTRAR" at bounding box center [1191, 83] width 63 height 13
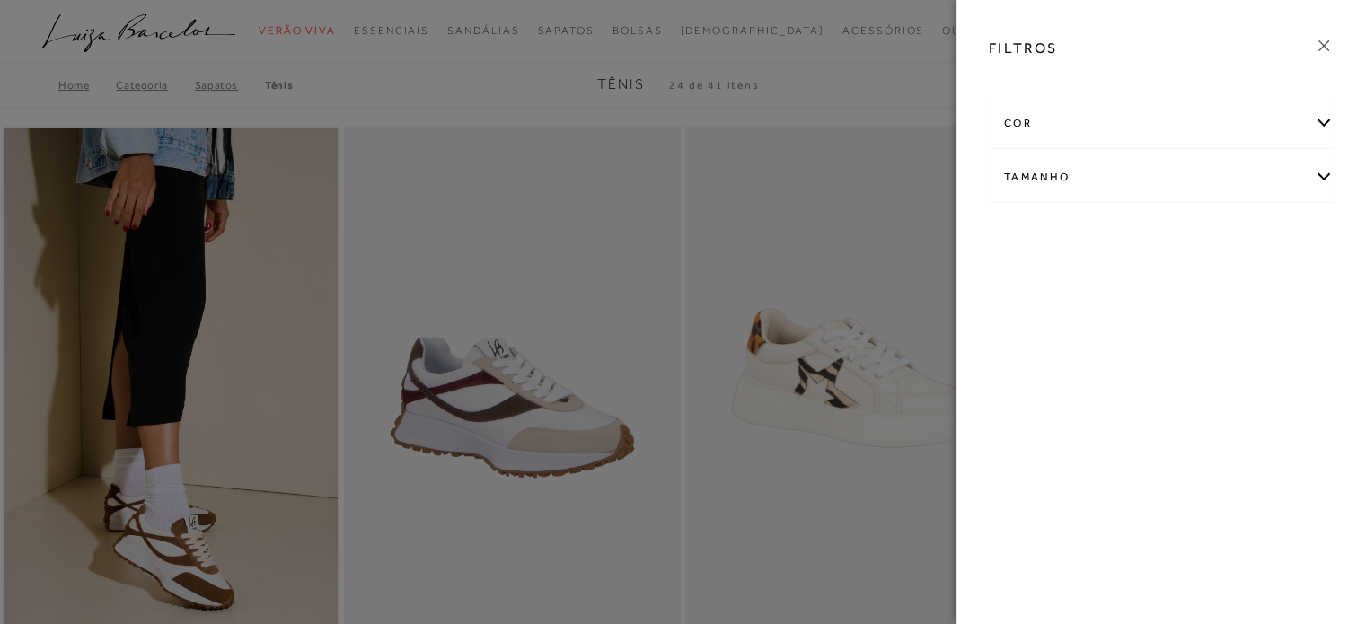
click at [1194, 178] on div "Tamanho" at bounding box center [1161, 178] width 343 height 48
click at [1080, 216] on div "34" at bounding box center [1075, 236] width 43 height 40
click at [1074, 225] on label "34" at bounding box center [1074, 235] width 41 height 39
click at [1069, 229] on input "34" at bounding box center [1060, 238] width 18 height 18
checkbox input "true"
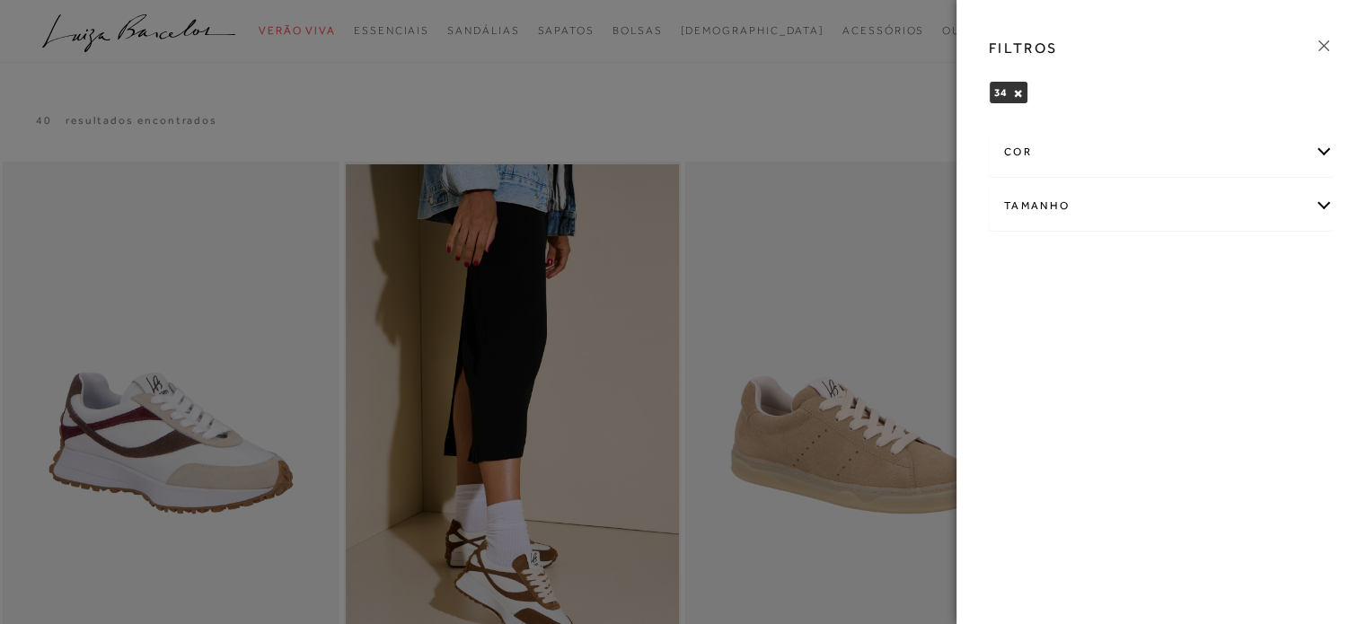
click at [1328, 48] on icon at bounding box center [1324, 46] width 20 height 20
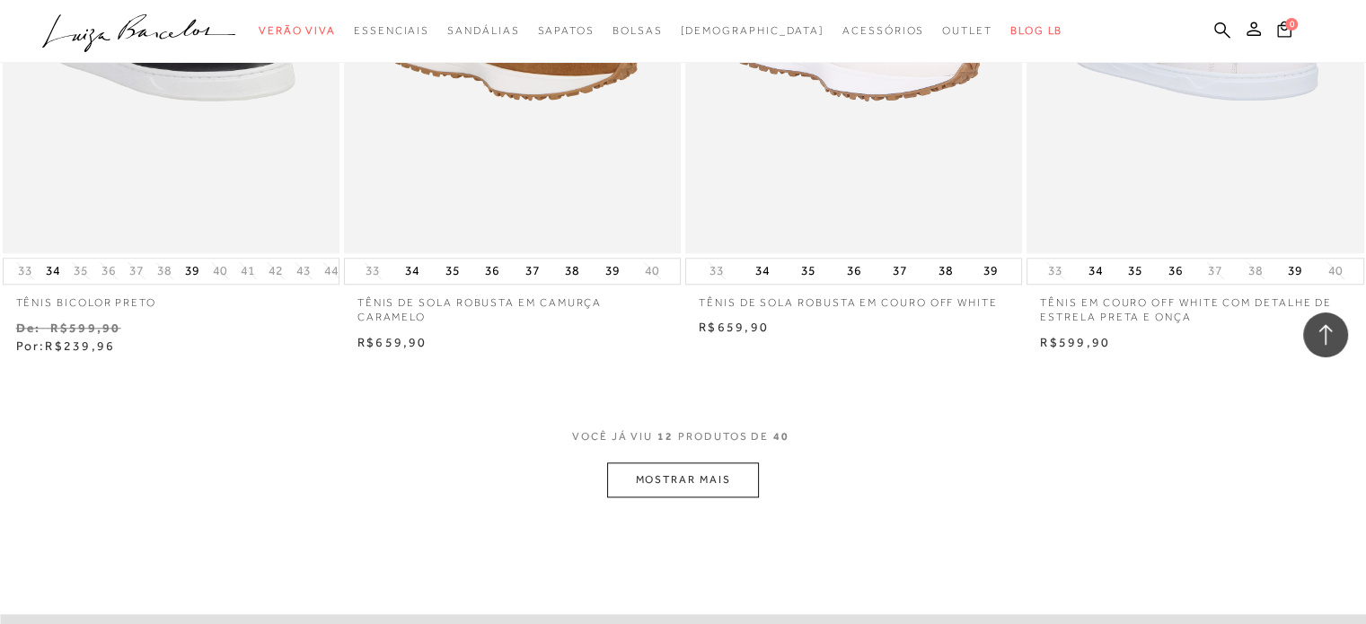
scroll to position [1703, 0]
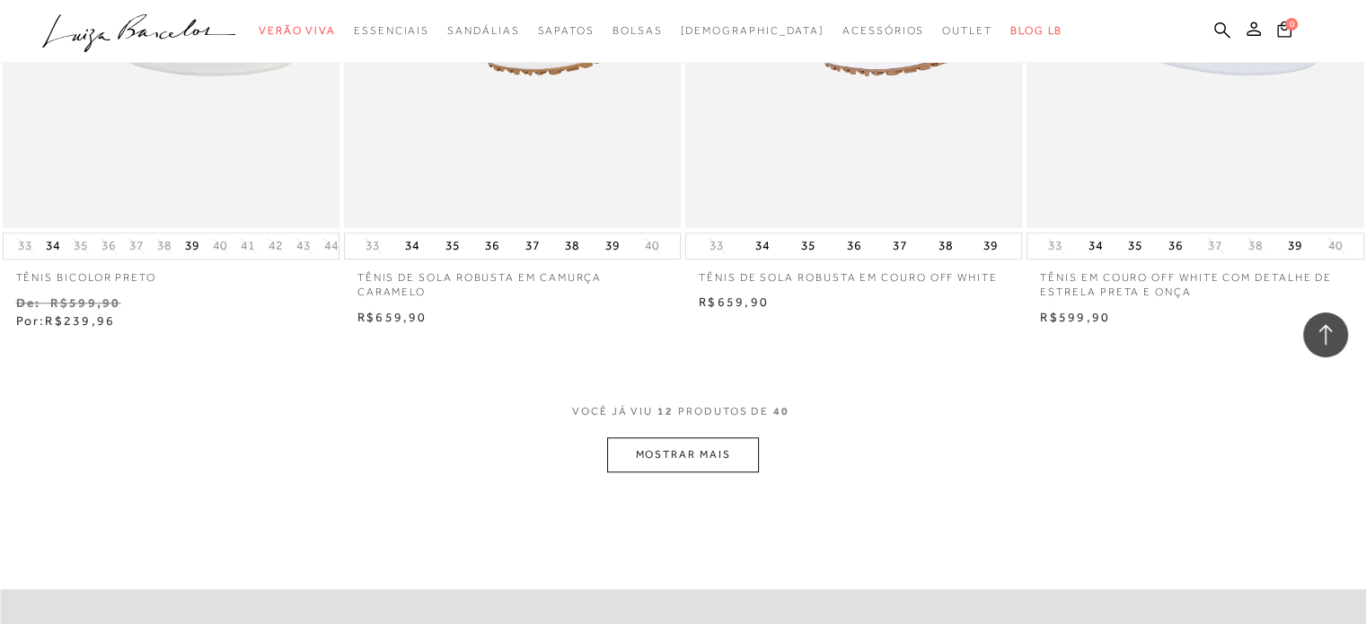
click at [735, 448] on button "MOSTRAR MAIS" at bounding box center [682, 454] width 151 height 35
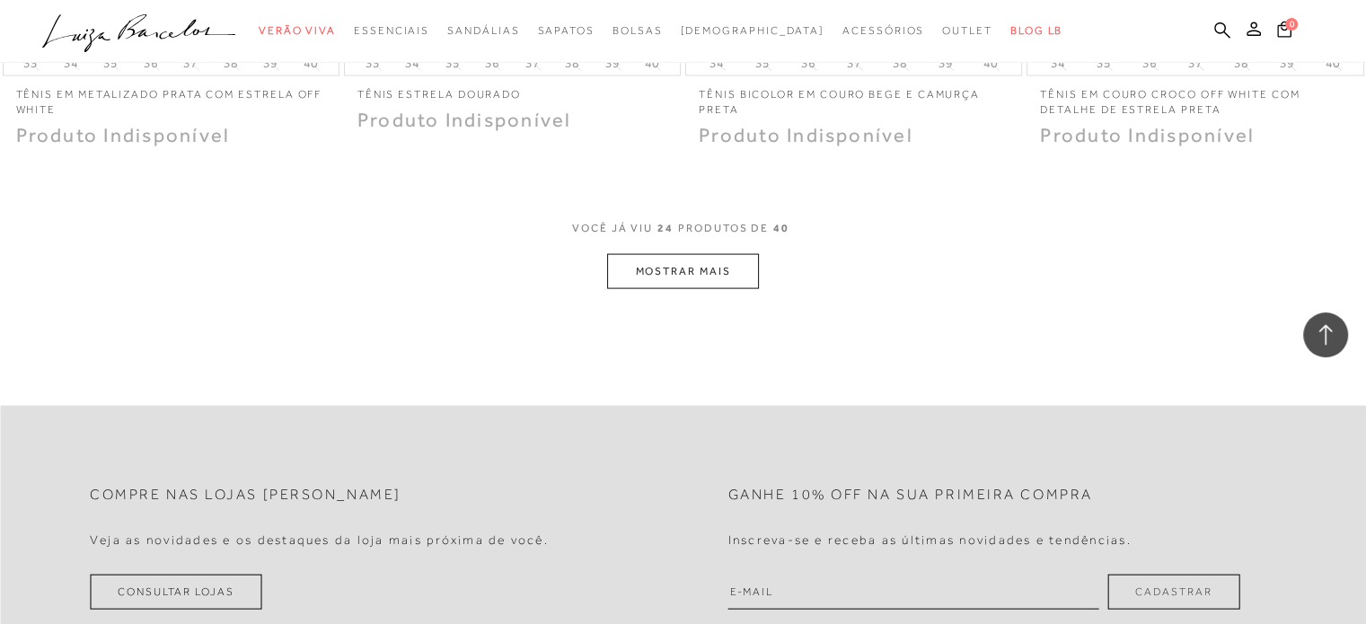
scroll to position [3804, 0]
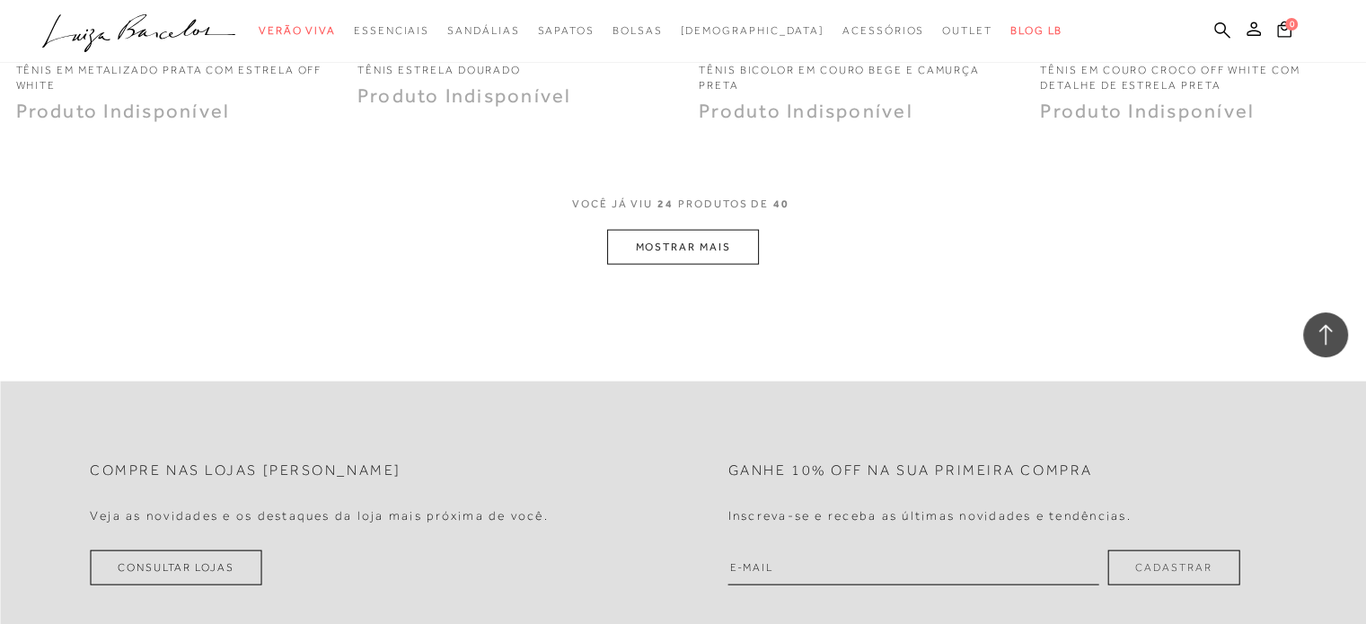
click at [729, 259] on button "MOSTRAR MAIS" at bounding box center [682, 247] width 151 height 35
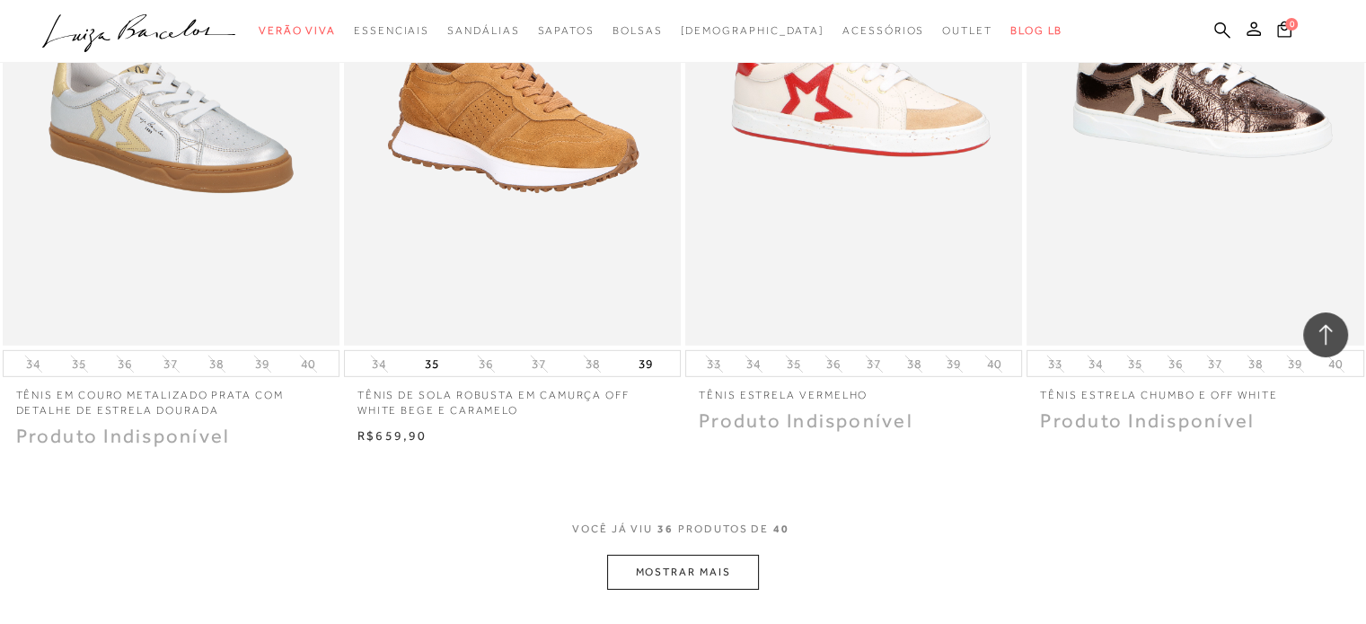
scroll to position [5403, 0]
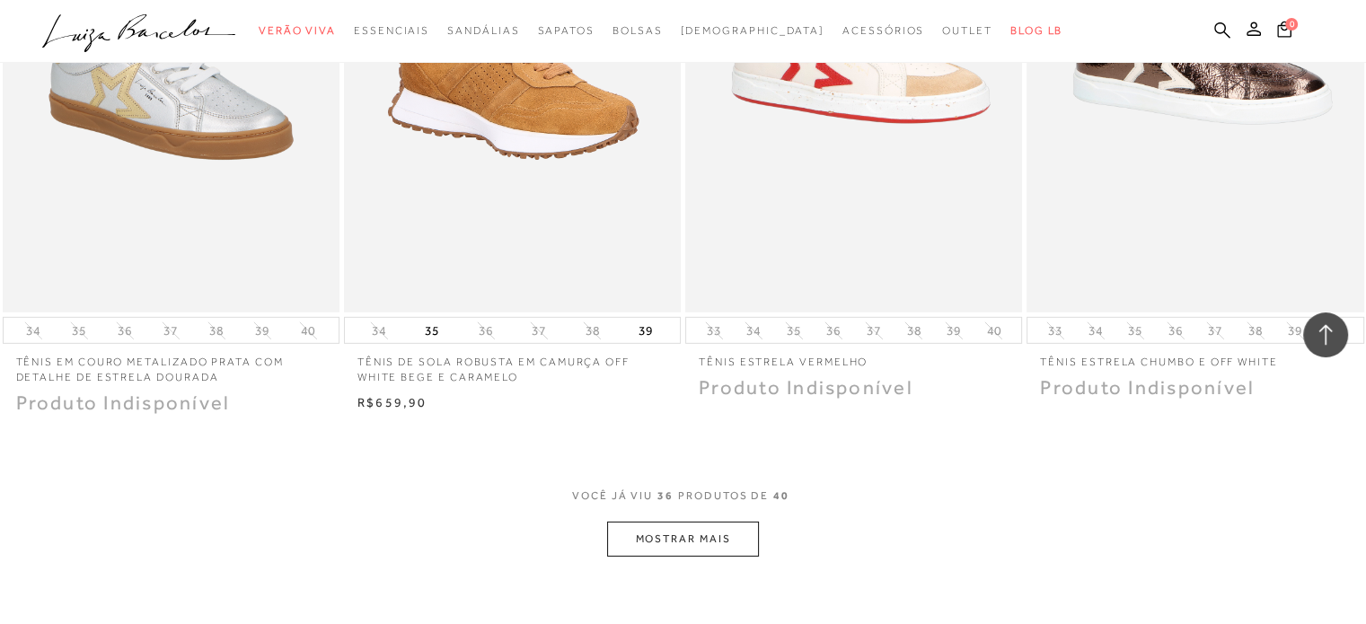
click at [703, 529] on button "MOSTRAR MAIS" at bounding box center [682, 539] width 151 height 35
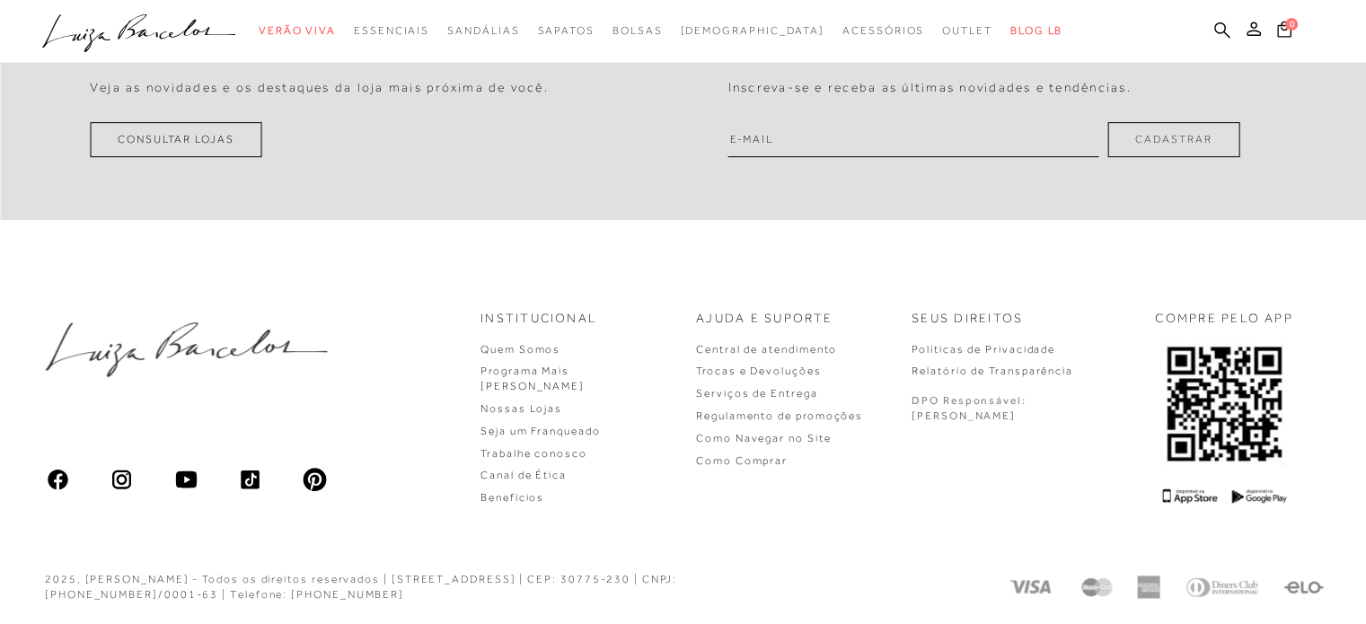
scroll to position [787, 0]
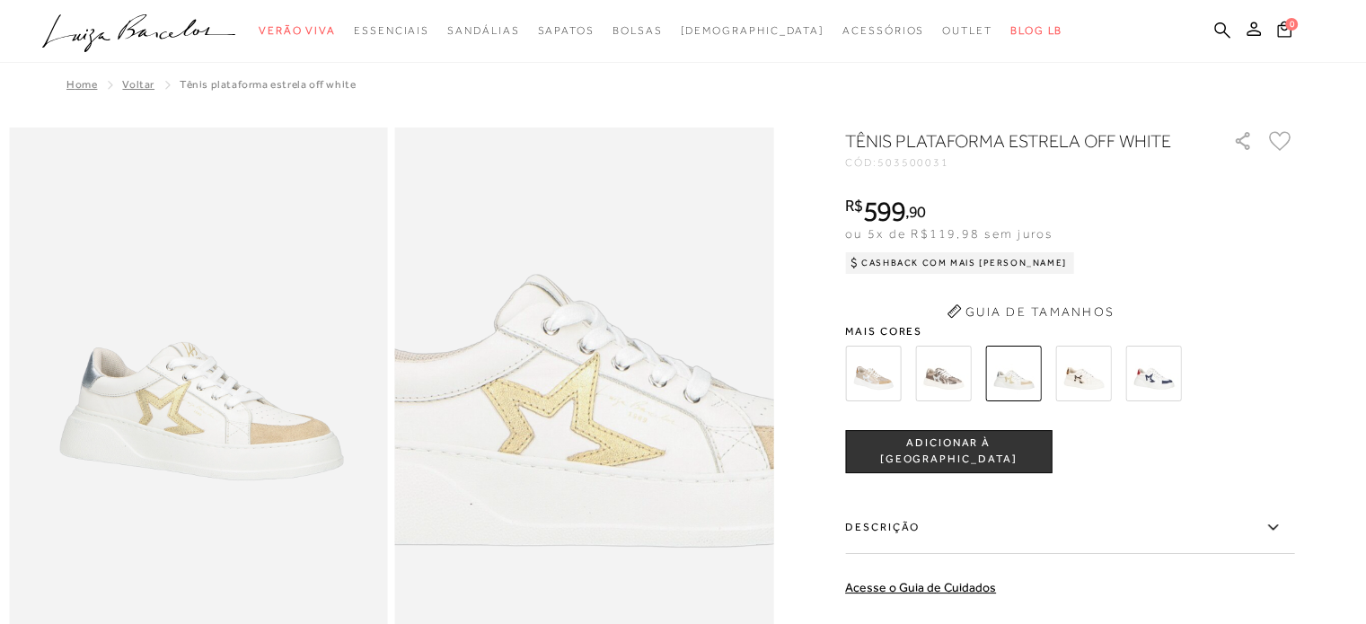
scroll to position [0, 0]
